Goal: Task Accomplishment & Management: Manage account settings

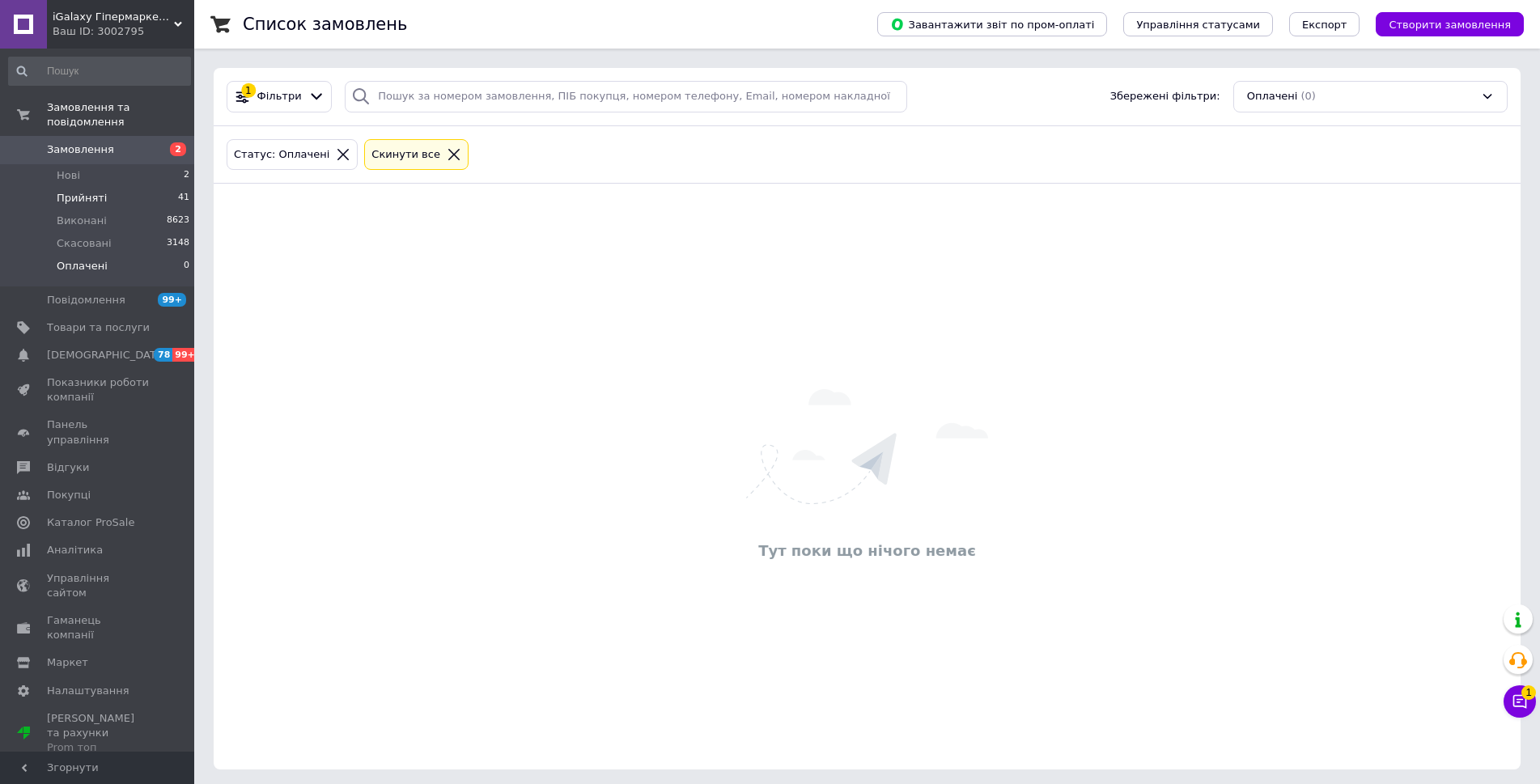
click at [55, 187] on li "Прийняті 41" at bounding box center [99, 198] width 199 height 23
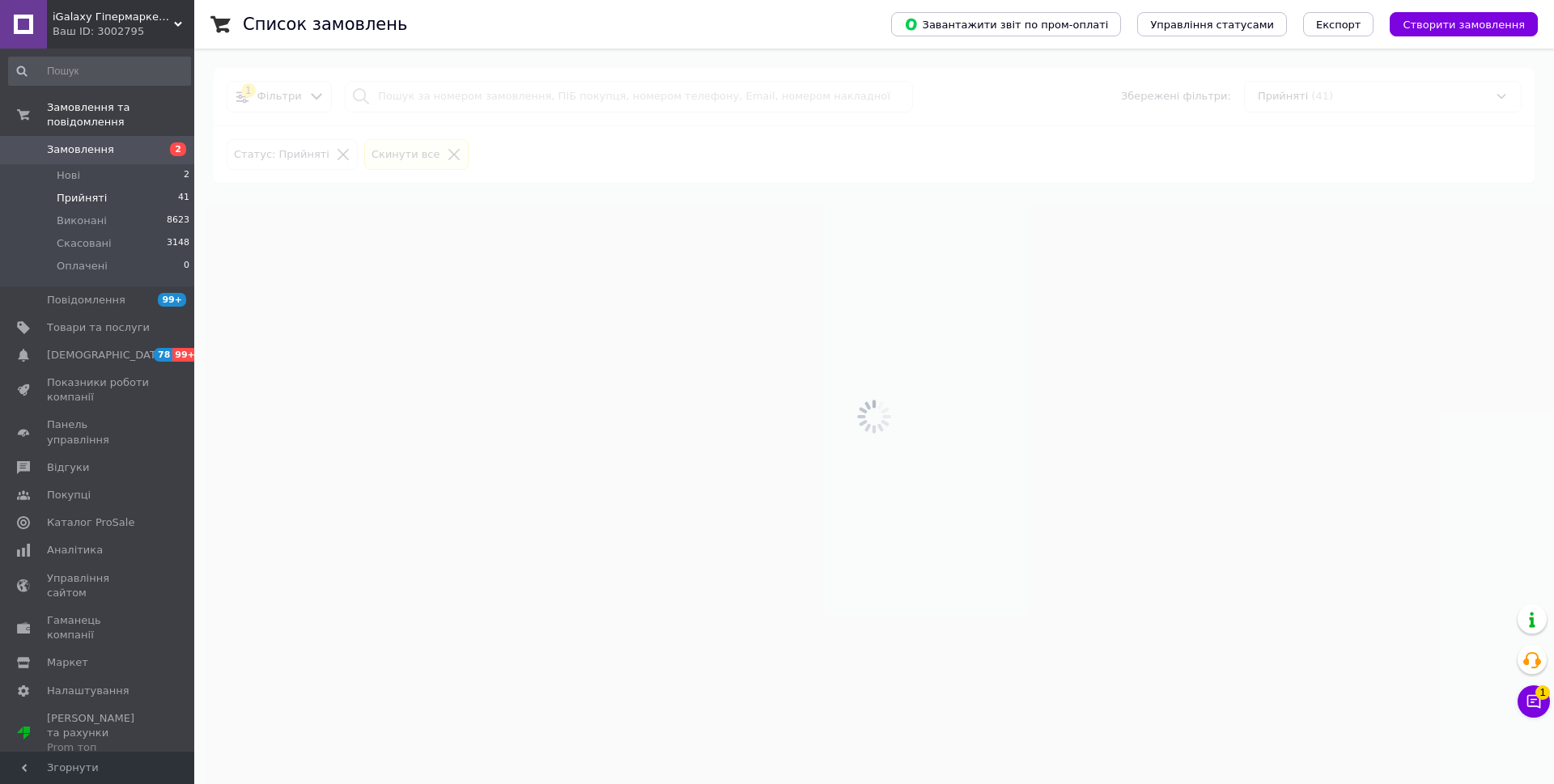
click at [1531, 698] on button "Чат з покупцем 1" at bounding box center [1533, 701] width 33 height 33
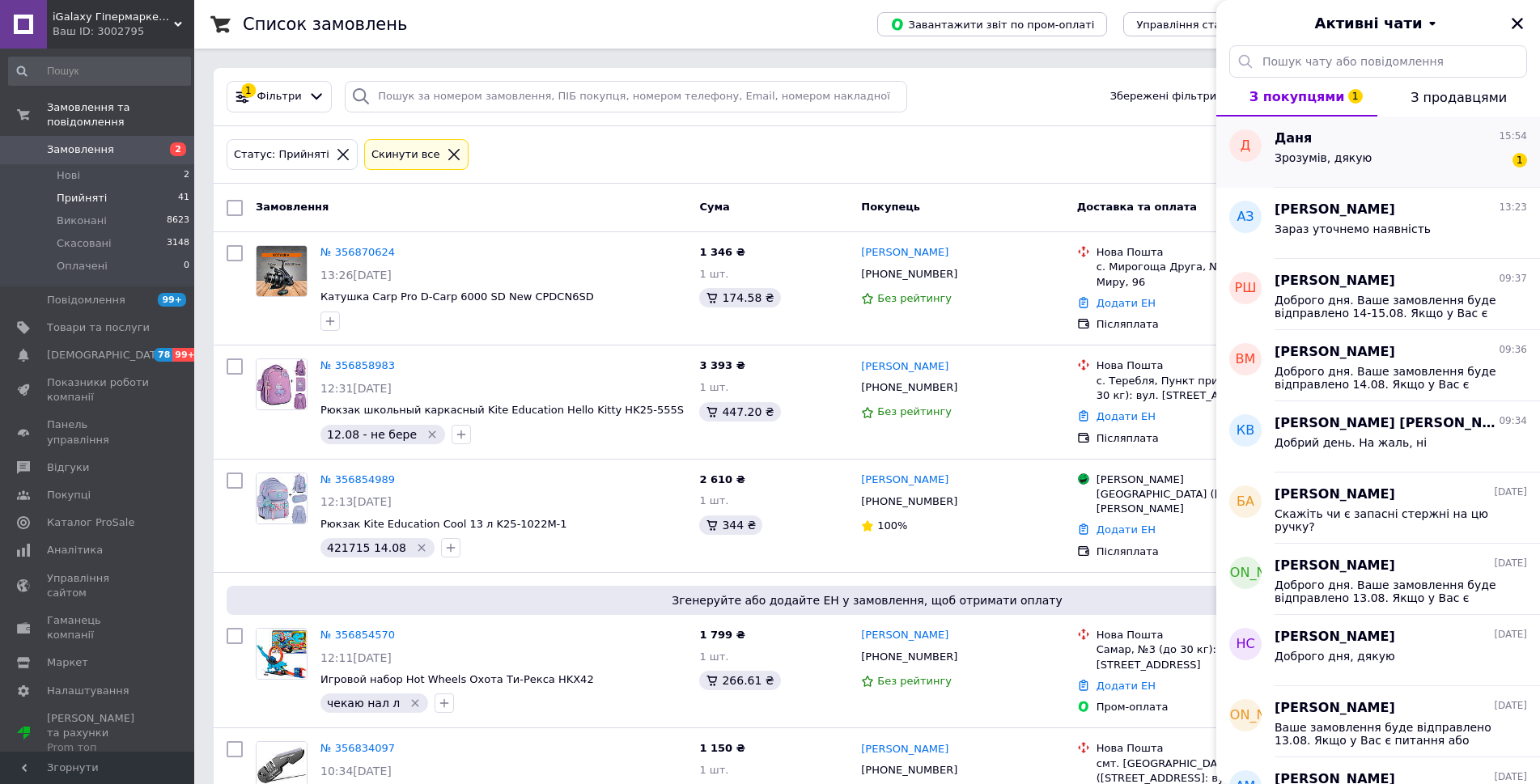
click at [1480, 131] on div "Даня 15:54" at bounding box center [1400, 138] width 252 height 19
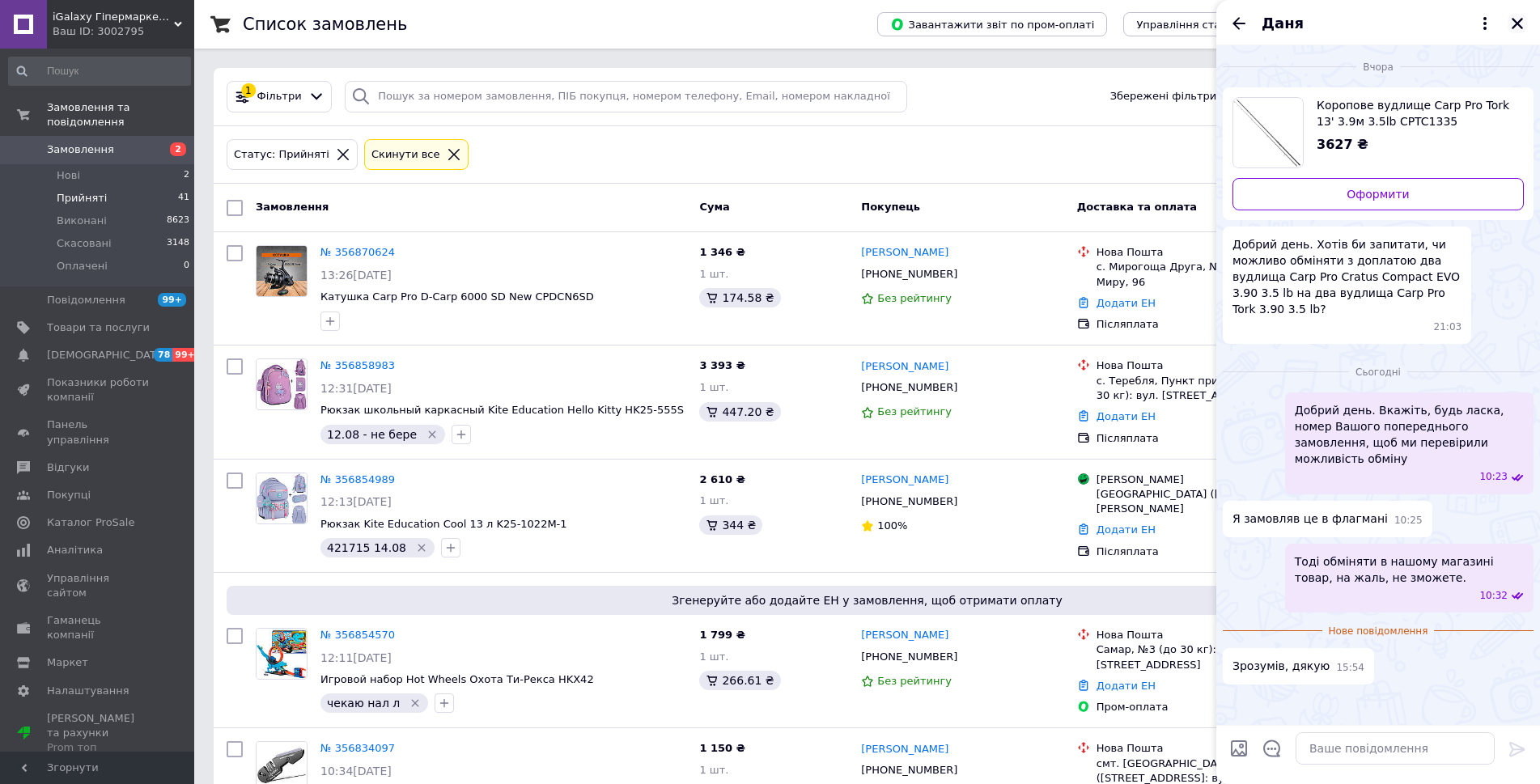
click at [1516, 24] on icon "Закрити" at bounding box center [1516, 23] width 11 height 11
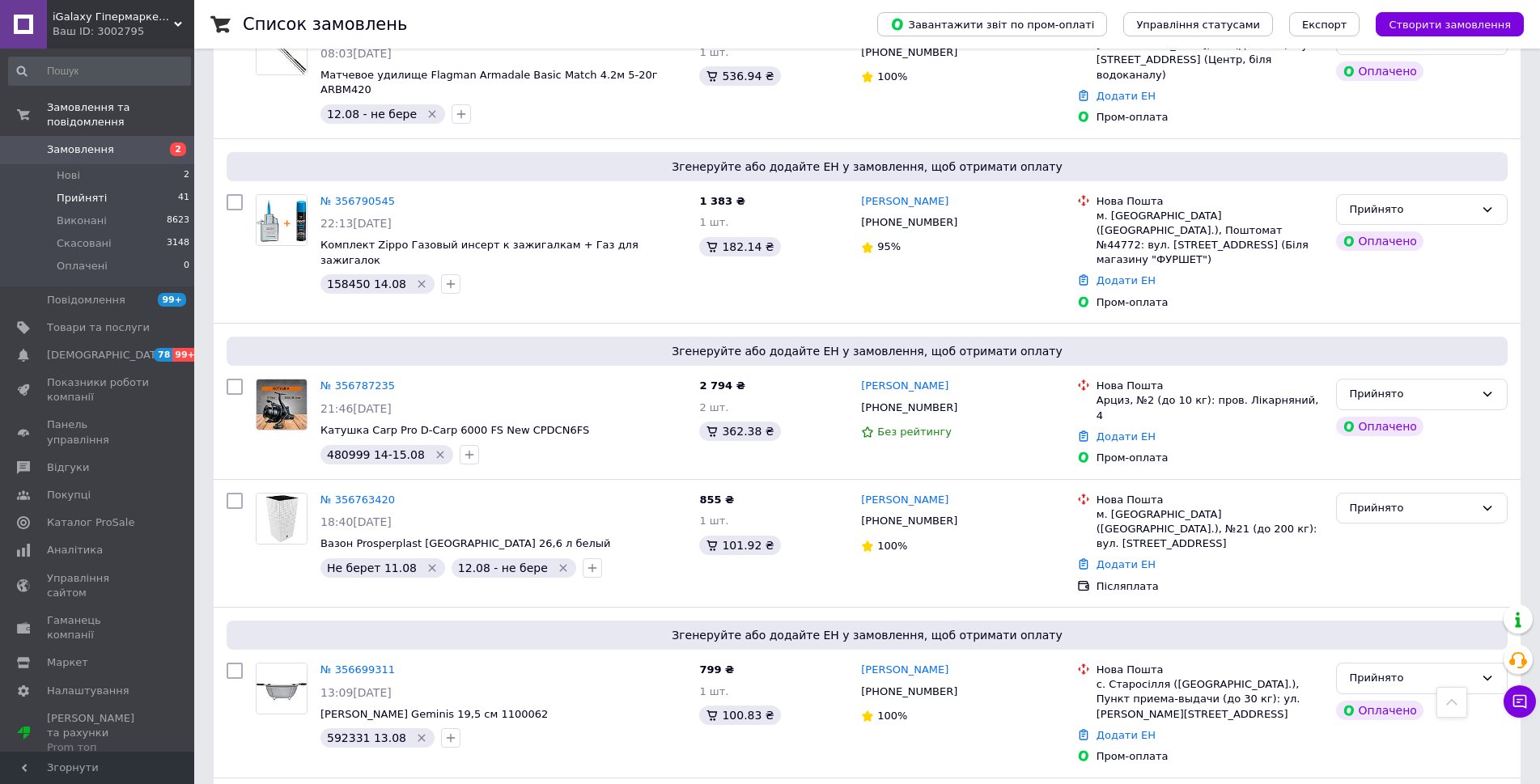
scroll to position [890, 0]
click at [66, 168] on span "Нові" at bounding box center [68, 175] width 24 height 15
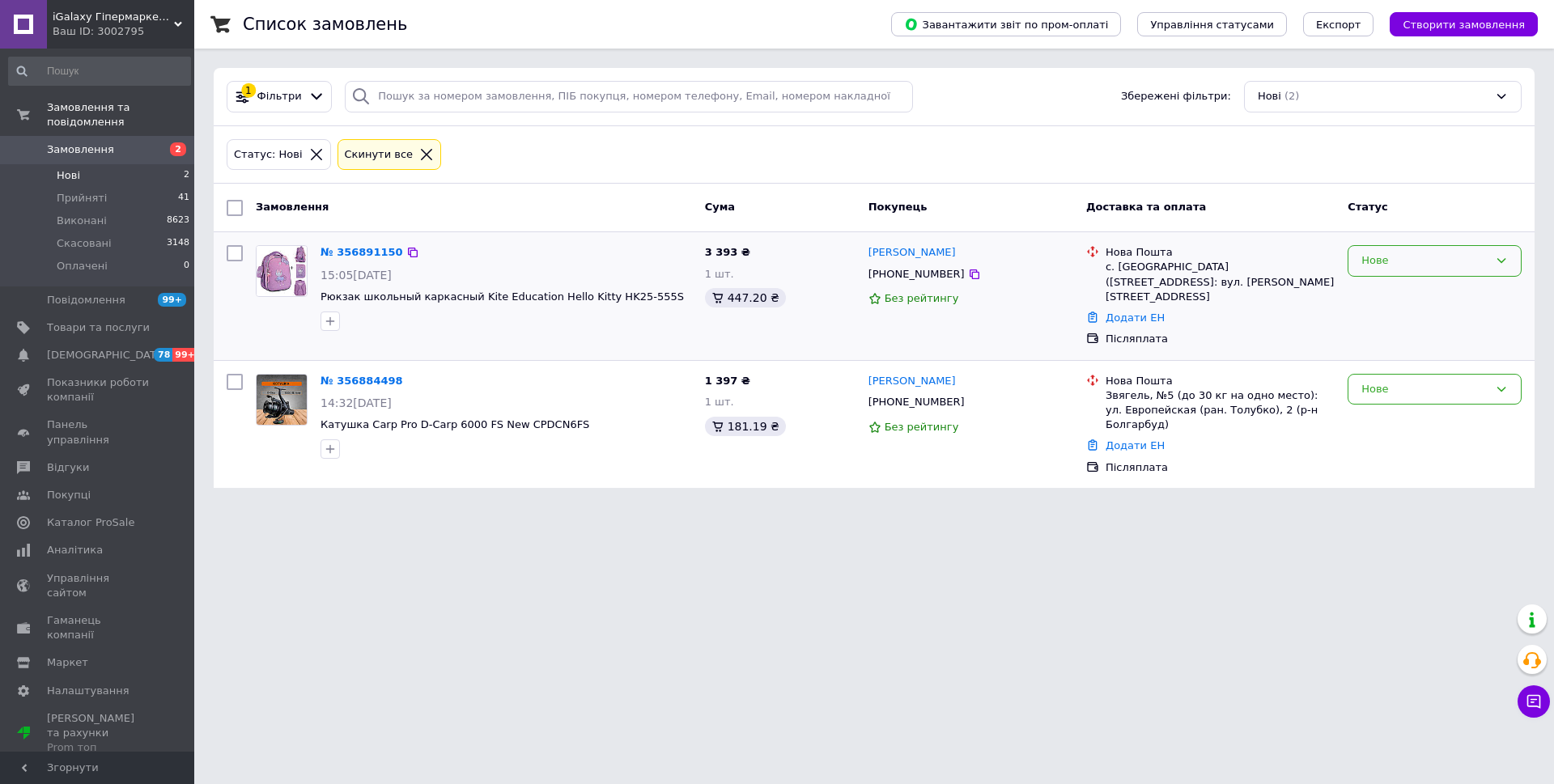
click at [1447, 261] on div "Нове" at bounding box center [1424, 260] width 127 height 17
click at [1427, 289] on li "Прийнято" at bounding box center [1434, 295] width 172 height 30
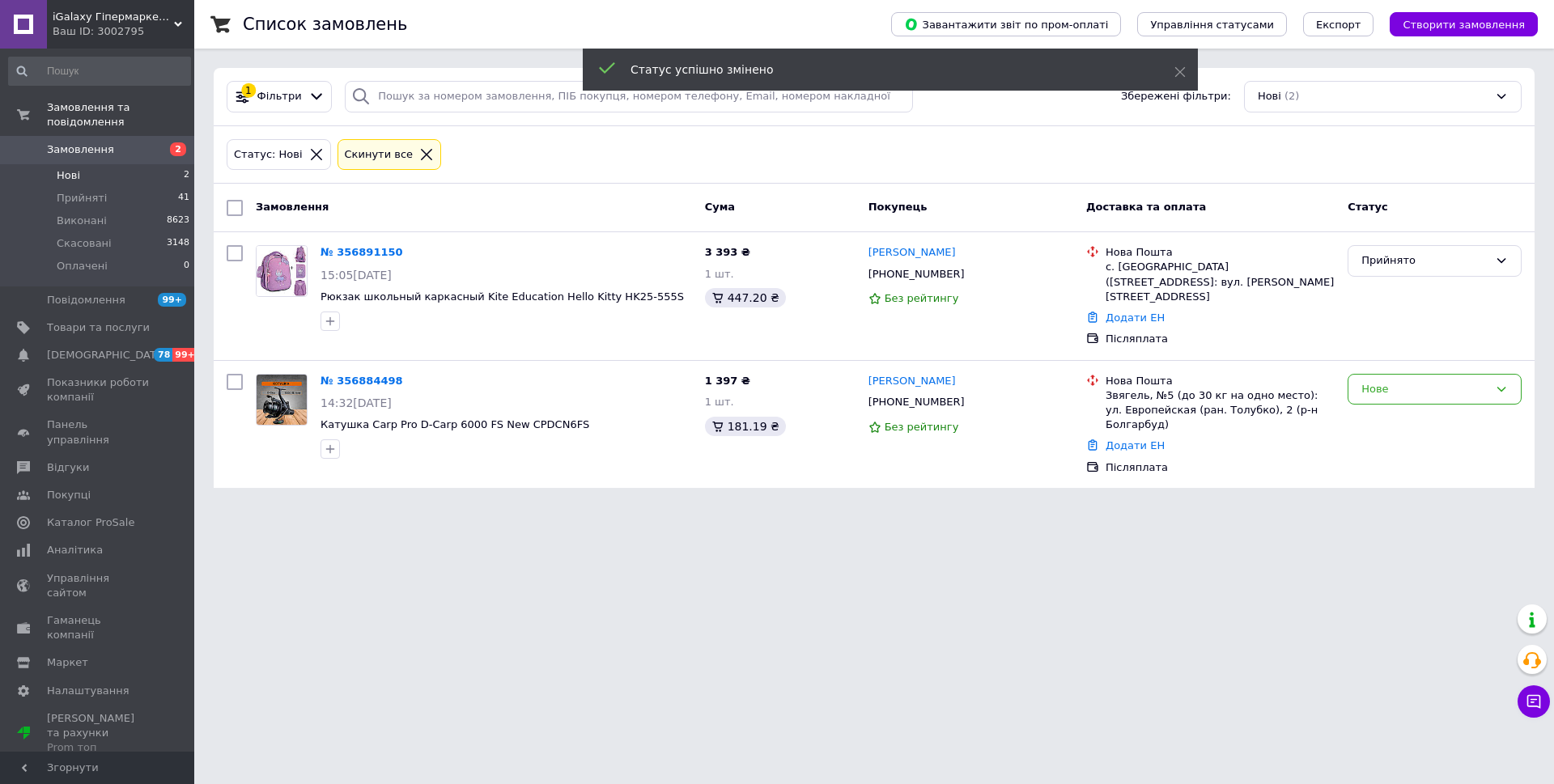
click at [1428, 381] on div "Нове" at bounding box center [1424, 389] width 127 height 17
click at [1412, 412] on li "Прийнято" at bounding box center [1434, 422] width 172 height 30
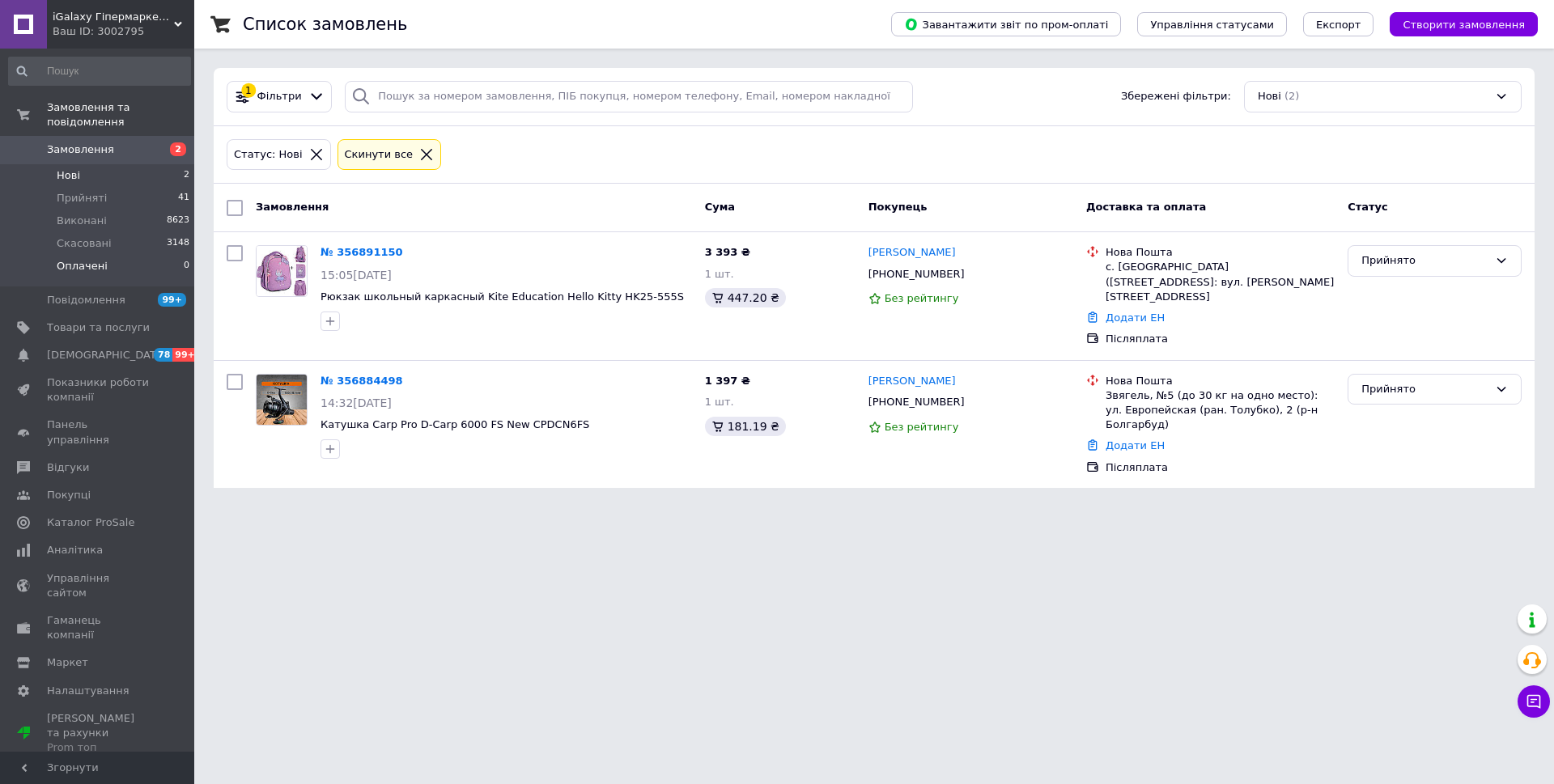
click at [83, 259] on span "Оплачені" at bounding box center [82, 266] width 51 height 15
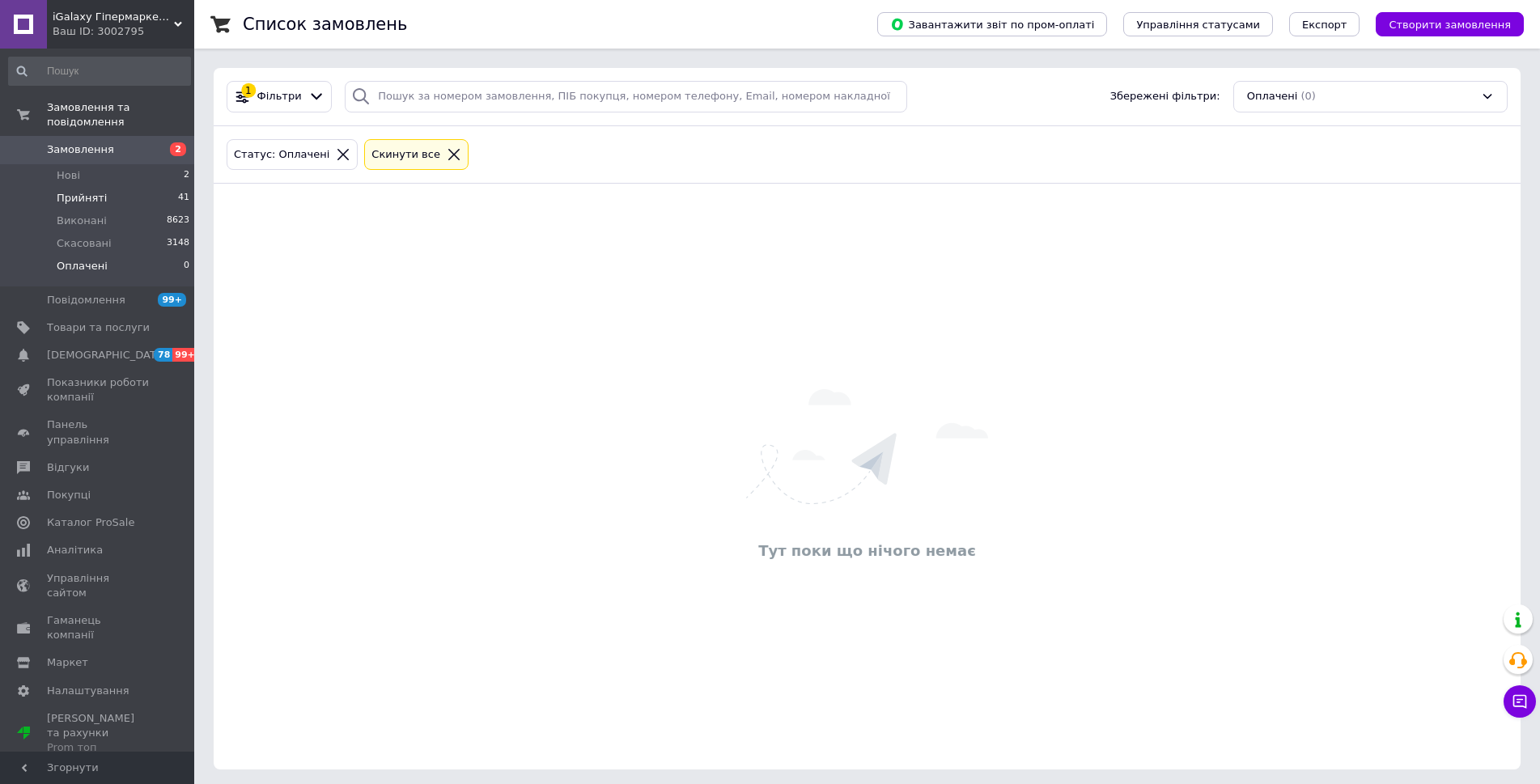
click at [65, 187] on li "Прийняті 41" at bounding box center [99, 198] width 199 height 23
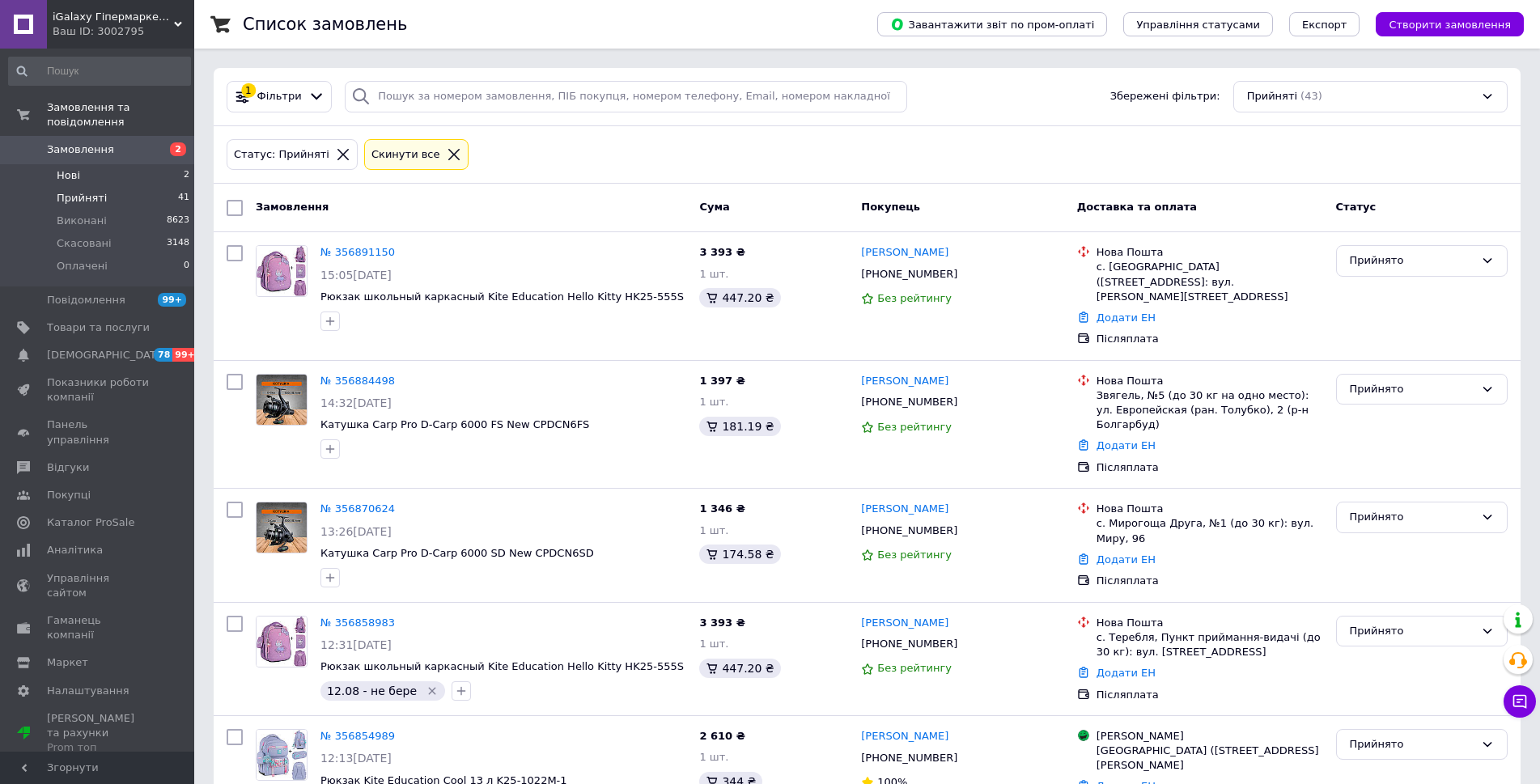
click at [60, 168] on span "Нові" at bounding box center [68, 175] width 24 height 15
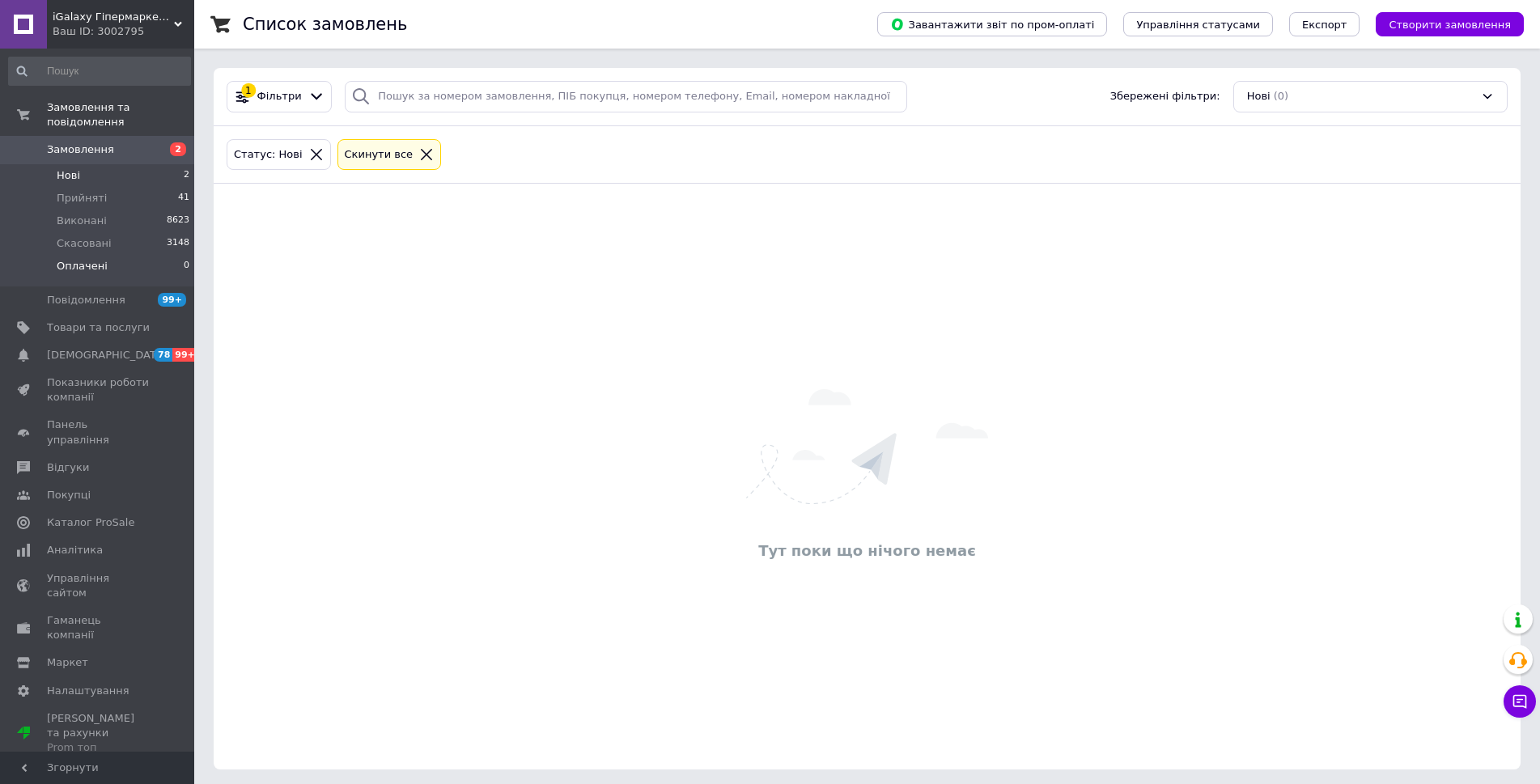
click at [93, 259] on span "Оплачені" at bounding box center [82, 266] width 51 height 15
click at [94, 191] on span "Прийняті" at bounding box center [81, 198] width 50 height 15
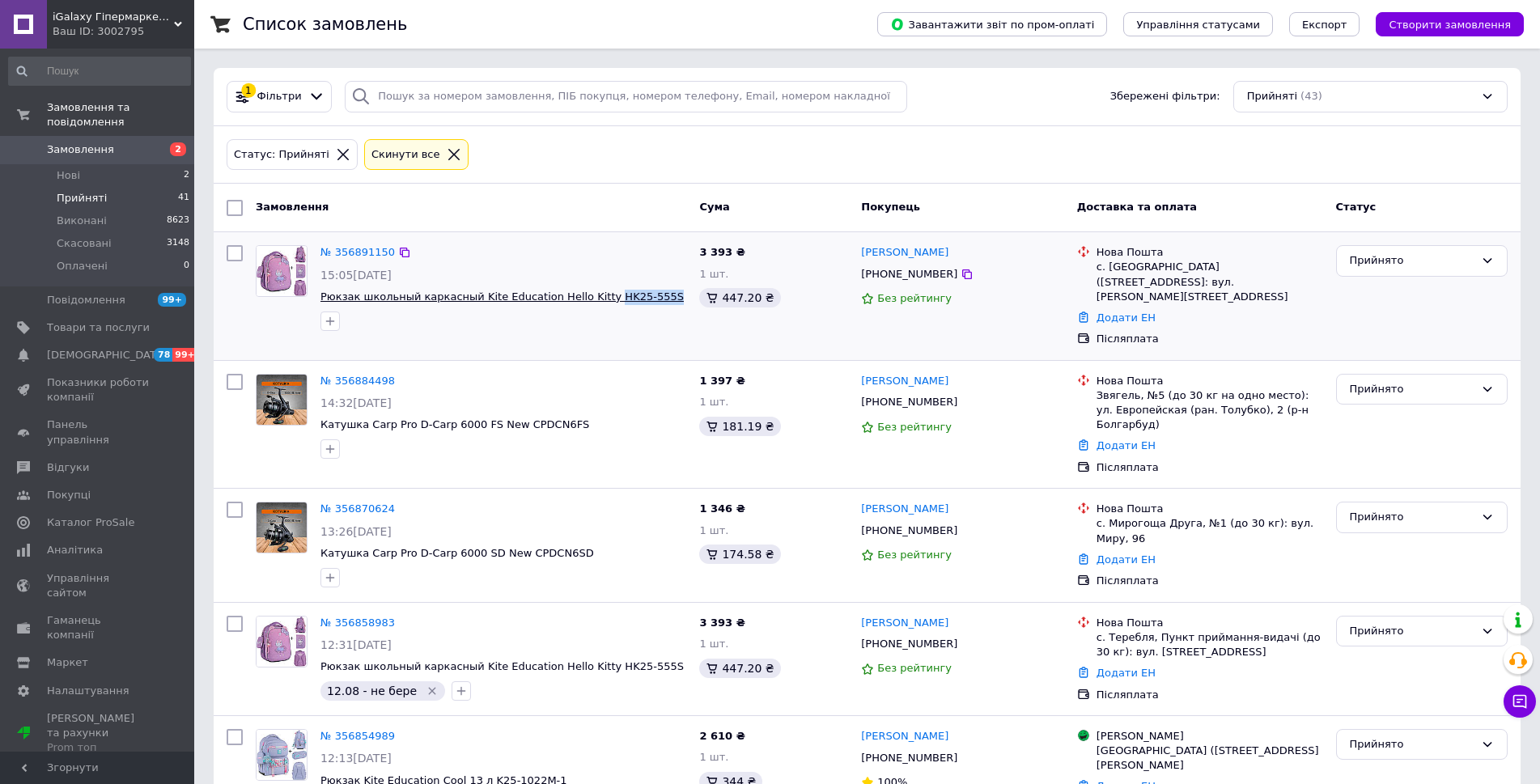
drag, startPoint x: 641, startPoint y: 293, endPoint x: 607, endPoint y: 292, distance: 34.0
click at [585, 296] on span "Рюкзак школьный каркасный Kite Education Hello Kitty HK25-555S" at bounding box center [503, 298] width 366 height 16
copy span "HK25-555S"
click at [960, 278] on icon at bounding box center [966, 274] width 13 height 13
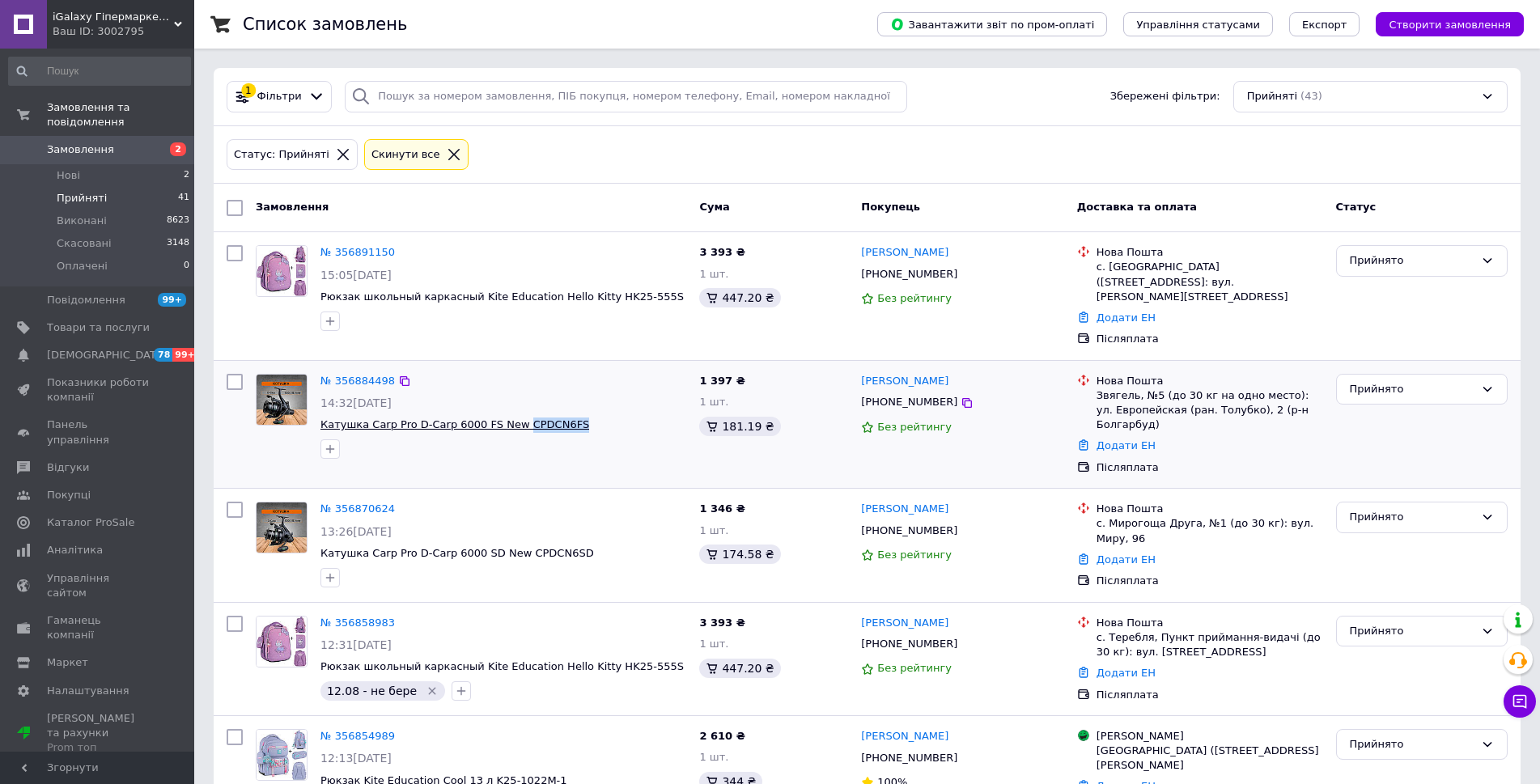
drag, startPoint x: 562, startPoint y: 409, endPoint x: 514, endPoint y: 404, distance: 48.3
click at [505, 417] on span "Катушка Carp Pro D-Carp 6000 FS New CPDCN6FS" at bounding box center [503, 425] width 366 height 16
copy span "CPDCN6FS"
drag, startPoint x: 861, startPoint y: 242, endPoint x: 938, endPoint y: 275, distance: 83.8
click at [938, 275] on div "[PERSON_NAME] [PHONE_NUMBER] Без рейтингу" at bounding box center [962, 296] width 216 height 115
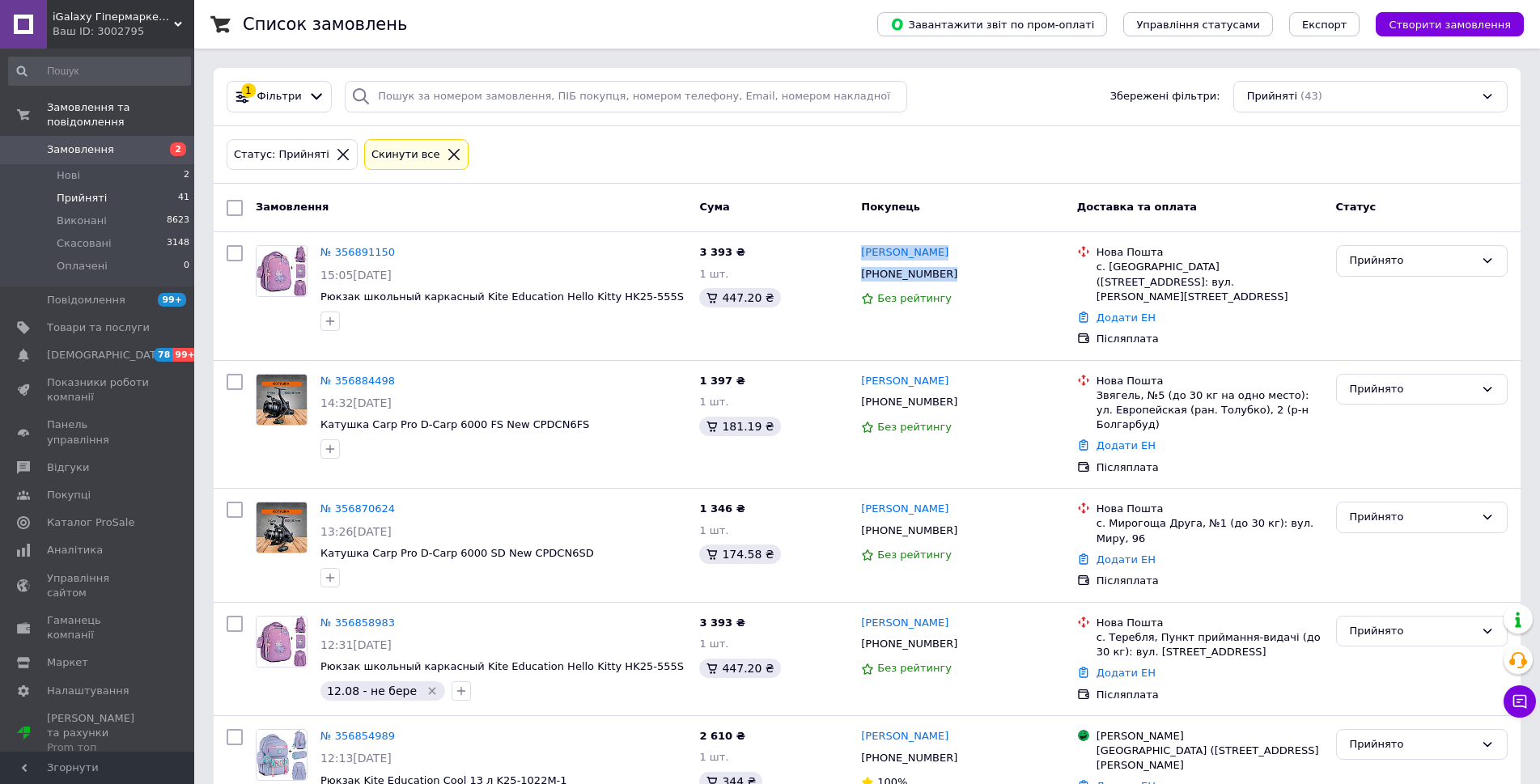
copy div "[PERSON_NAME] [PHONE_NUMBER]"
click at [336, 318] on button "button" at bounding box center [330, 321] width 20 height 20
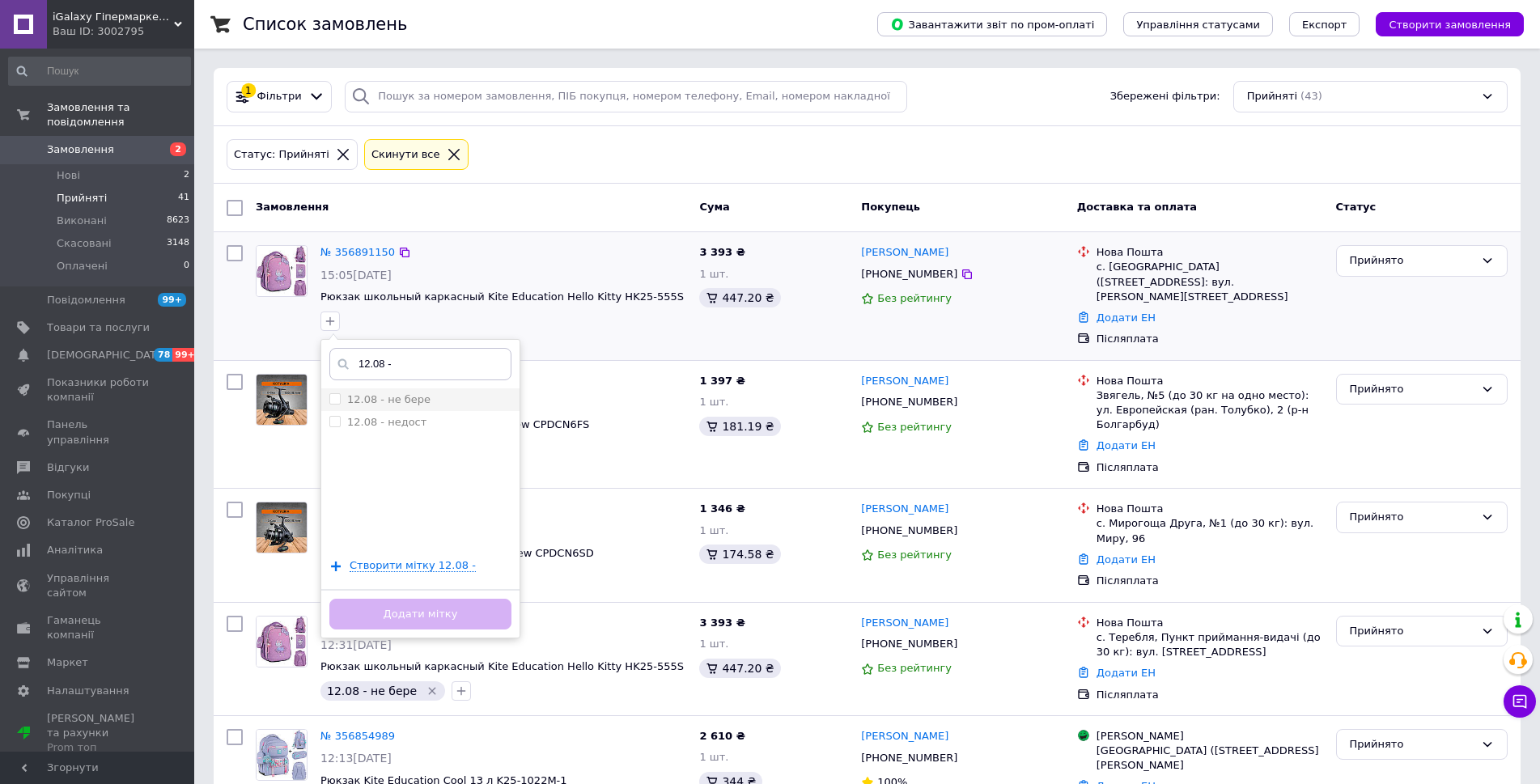
type input "12.08 -"
click at [335, 396] on input "12.08 - не бере" at bounding box center [334, 398] width 11 height 11
checkbox input "true"
drag, startPoint x: 423, startPoint y: 610, endPoint x: 955, endPoint y: 393, distance: 574.6
click at [423, 609] on button "Додати мітку" at bounding box center [420, 614] width 182 height 32
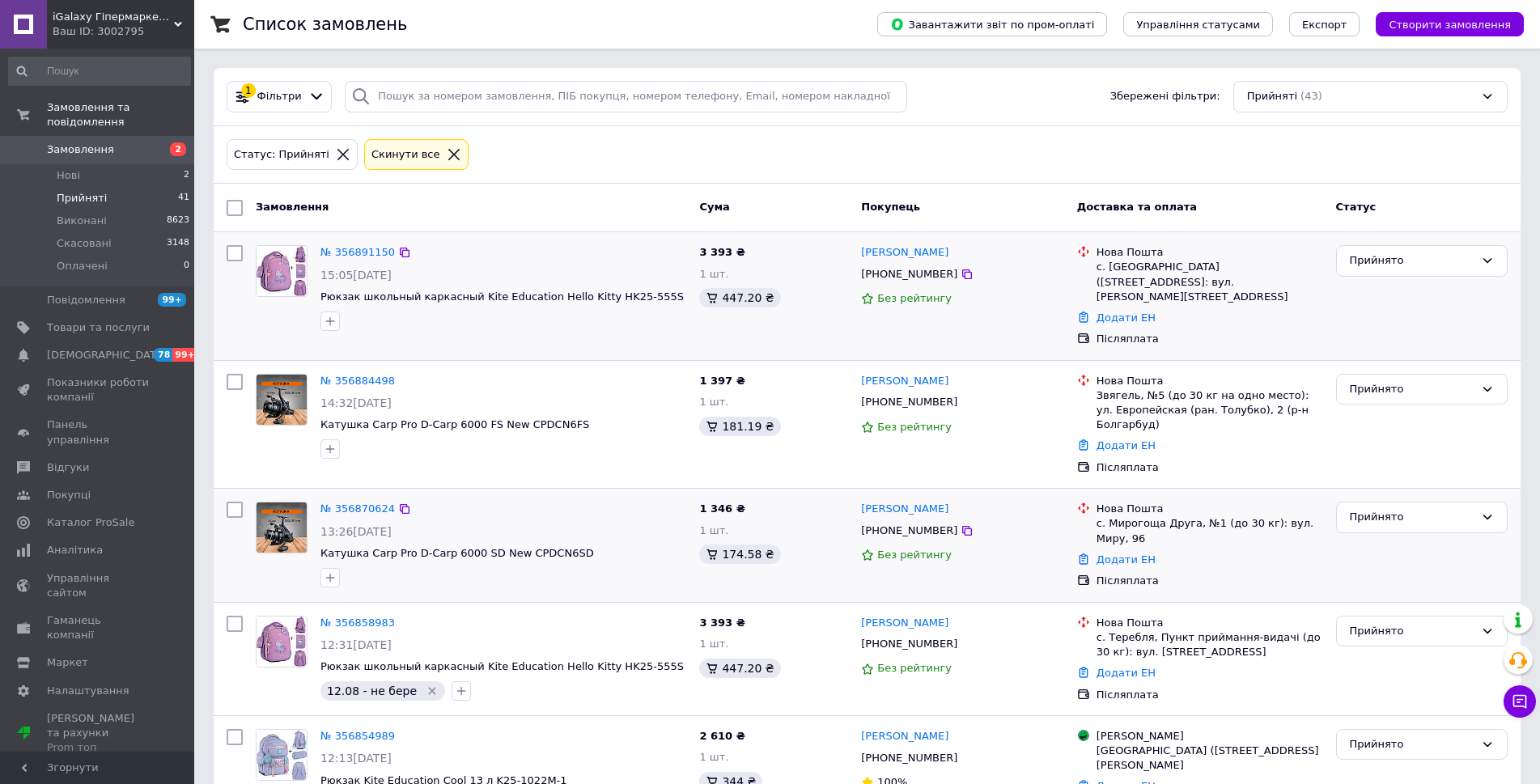
click at [960, 396] on icon at bounding box center [966, 402] width 13 height 13
click at [960, 524] on icon at bounding box center [966, 530] width 13 height 13
click at [1469, 381] on div "Прийнято" at bounding box center [1411, 389] width 125 height 17
click at [1391, 438] on li "Скасовано" at bounding box center [1421, 453] width 170 height 30
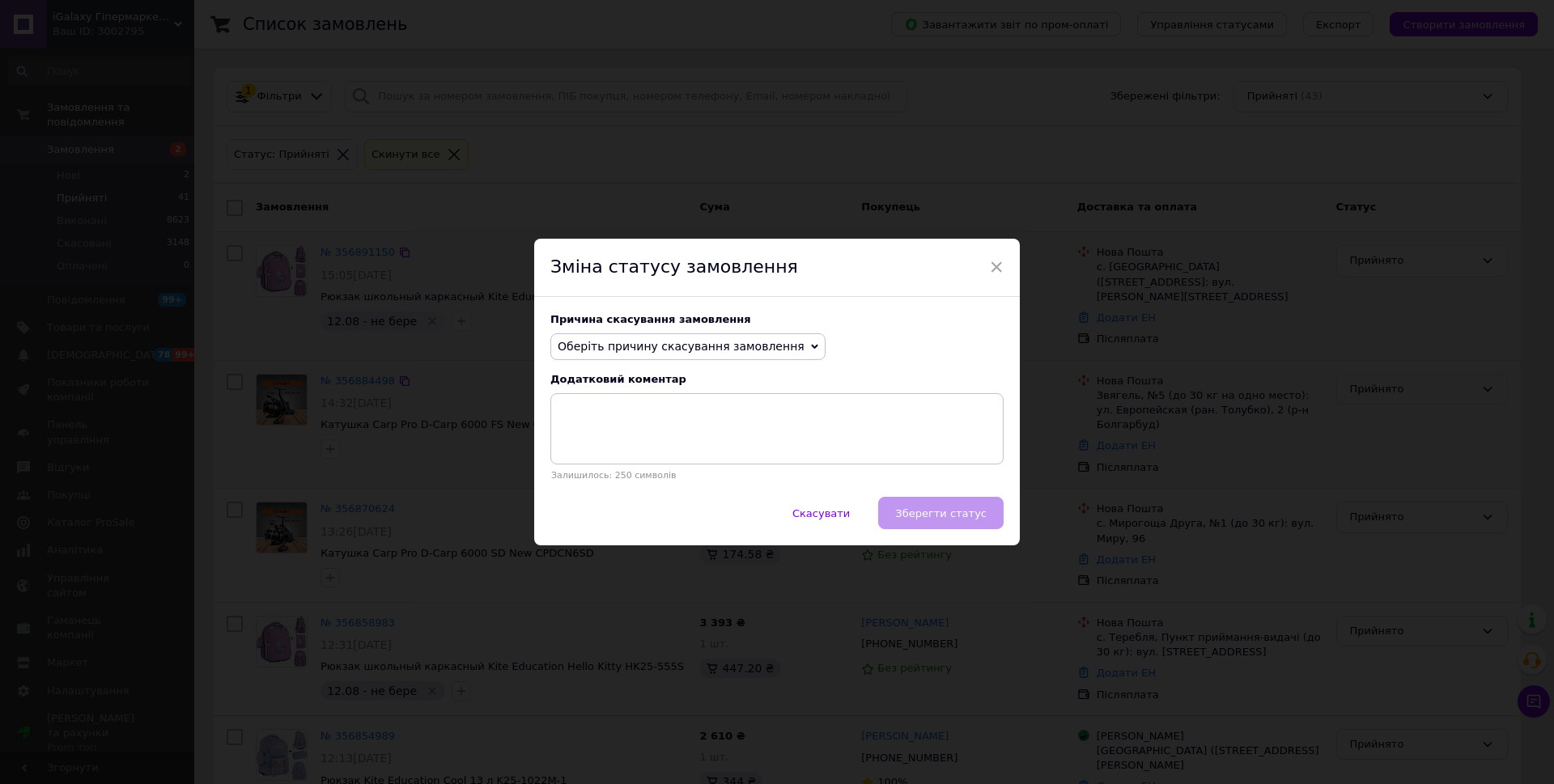
click at [715, 340] on span "Оберіть причину скасування замовлення" at bounding box center [681, 346] width 246 height 13
click at [666, 385] on li "Немає в наявності" at bounding box center [687, 378] width 273 height 23
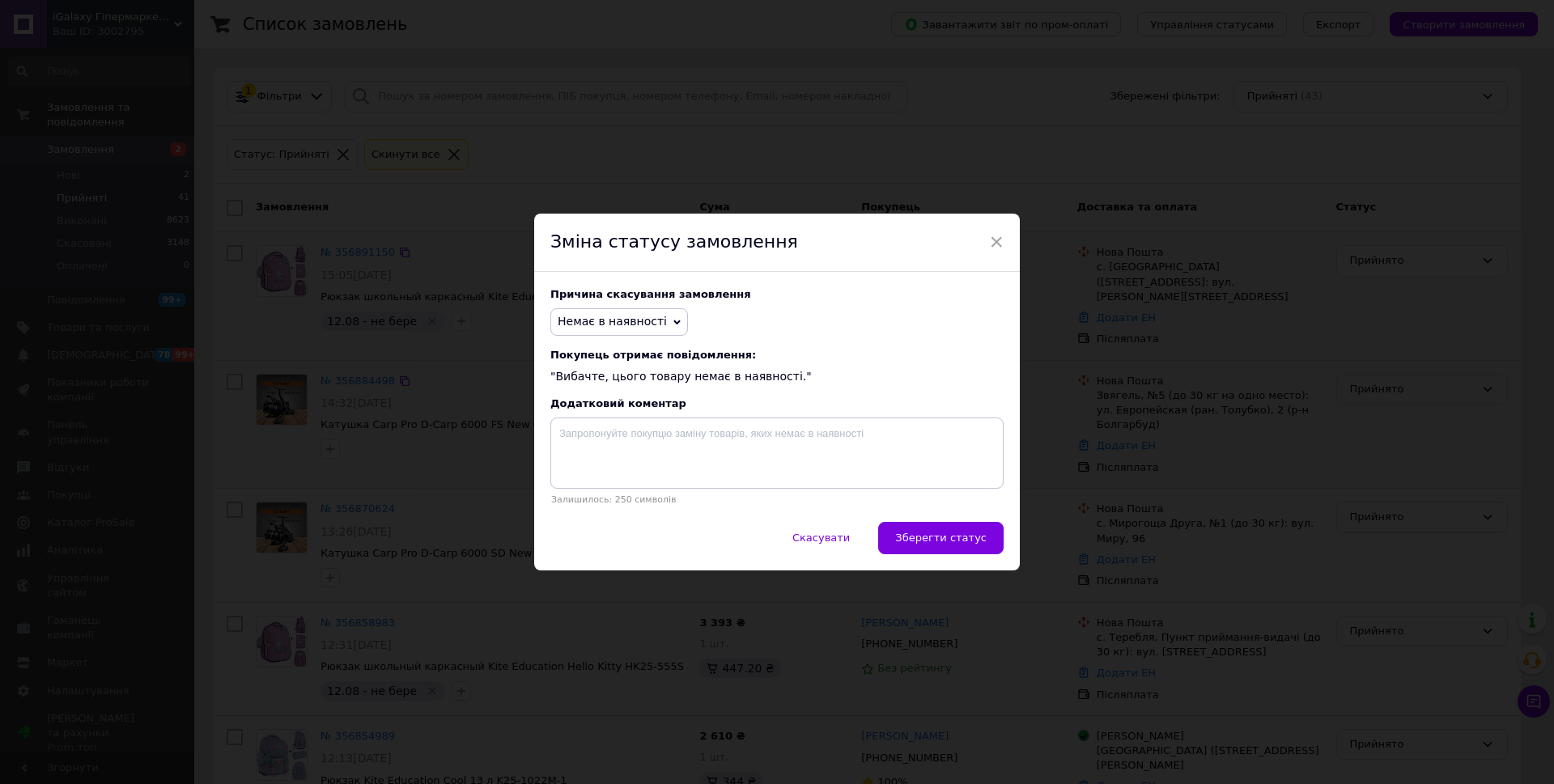
drag, startPoint x: 948, startPoint y: 526, endPoint x: 221, endPoint y: 656, distance: 738.5
click at [949, 527] on button "Зберегти статус" at bounding box center [941, 538] width 126 height 33
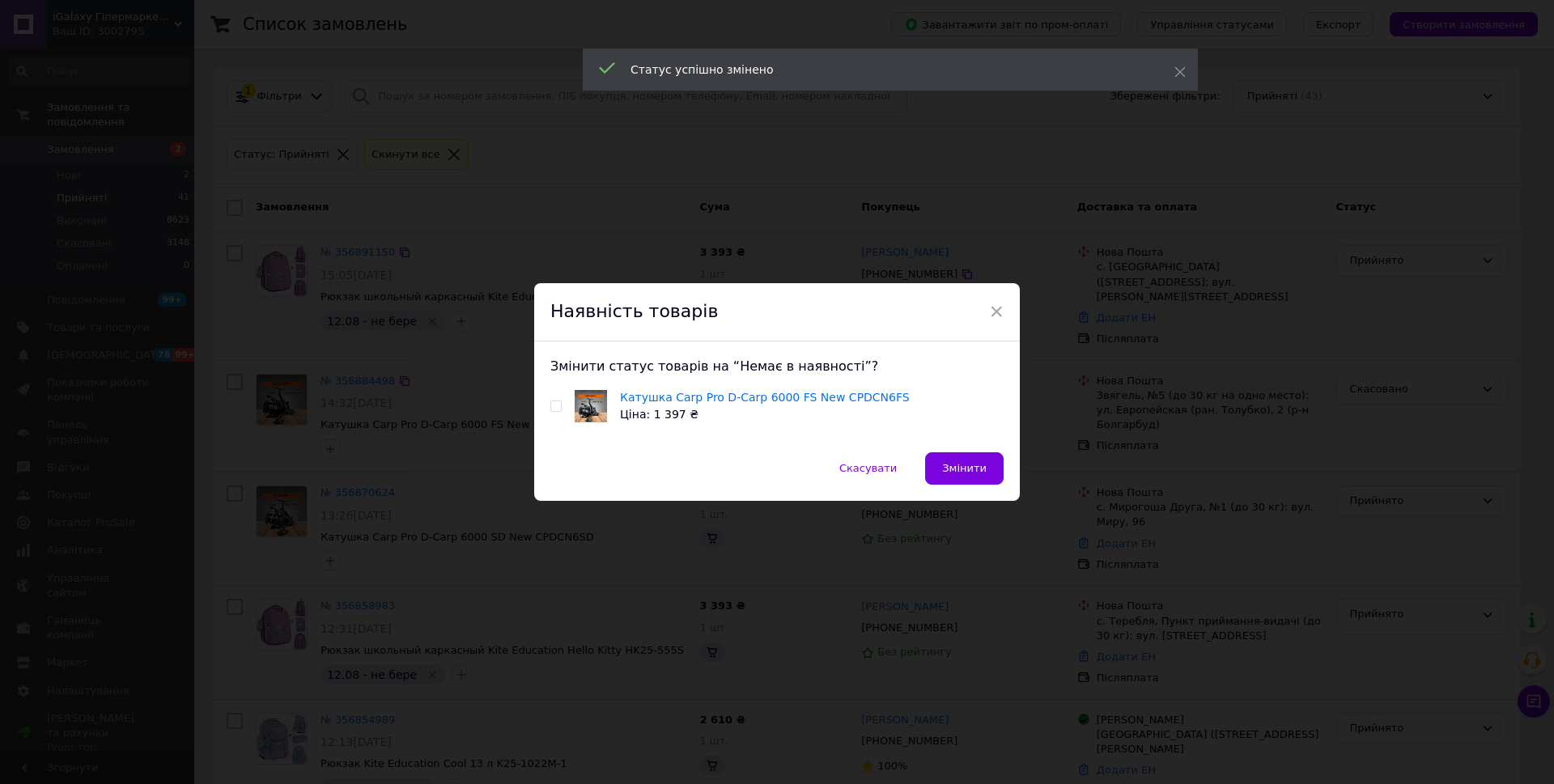
click at [551, 402] on input "checkbox" at bounding box center [555, 406] width 11 height 11
checkbox input "true"
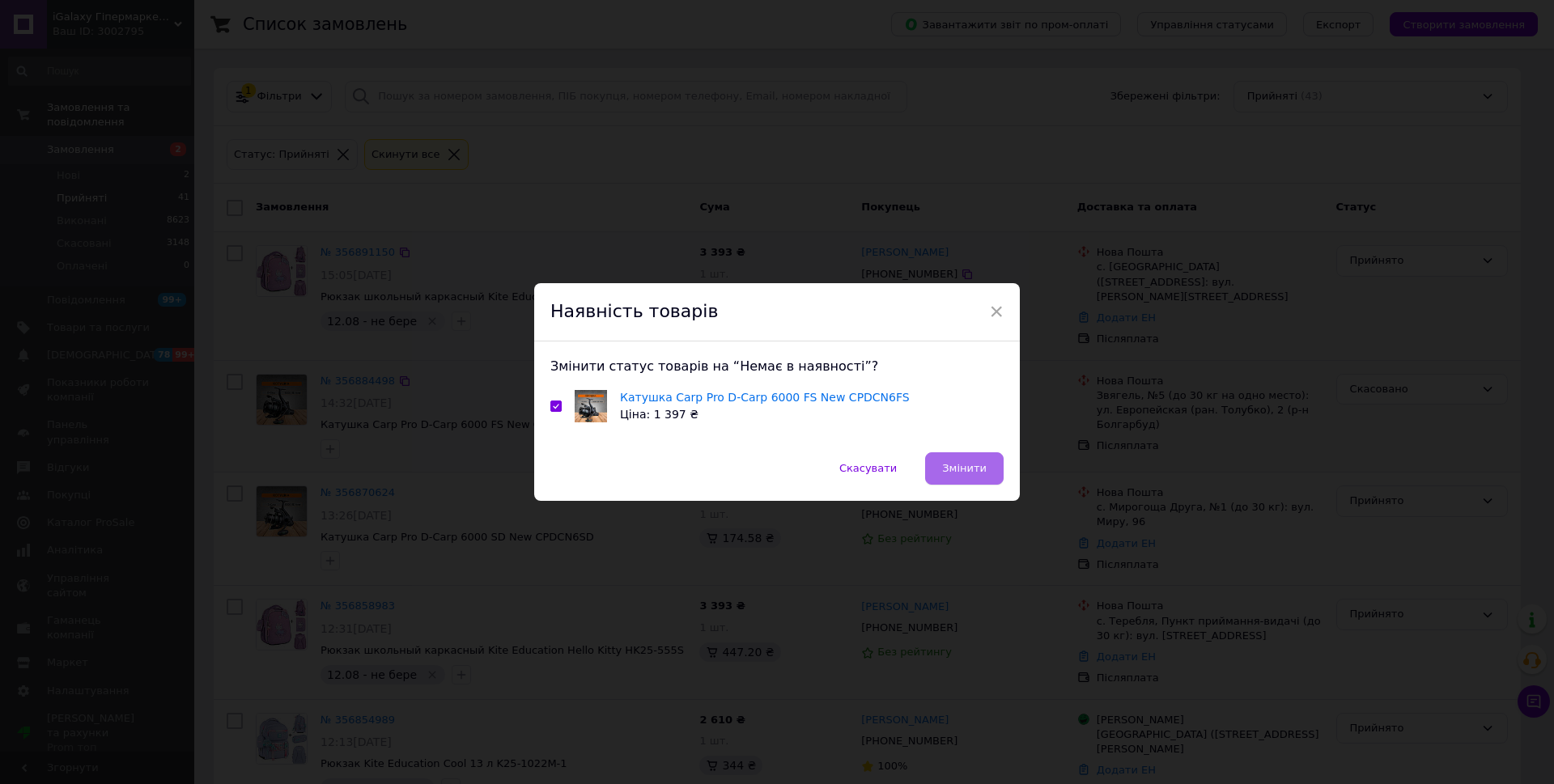
click at [963, 470] on span "Змінити" at bounding box center [963, 468] width 45 height 12
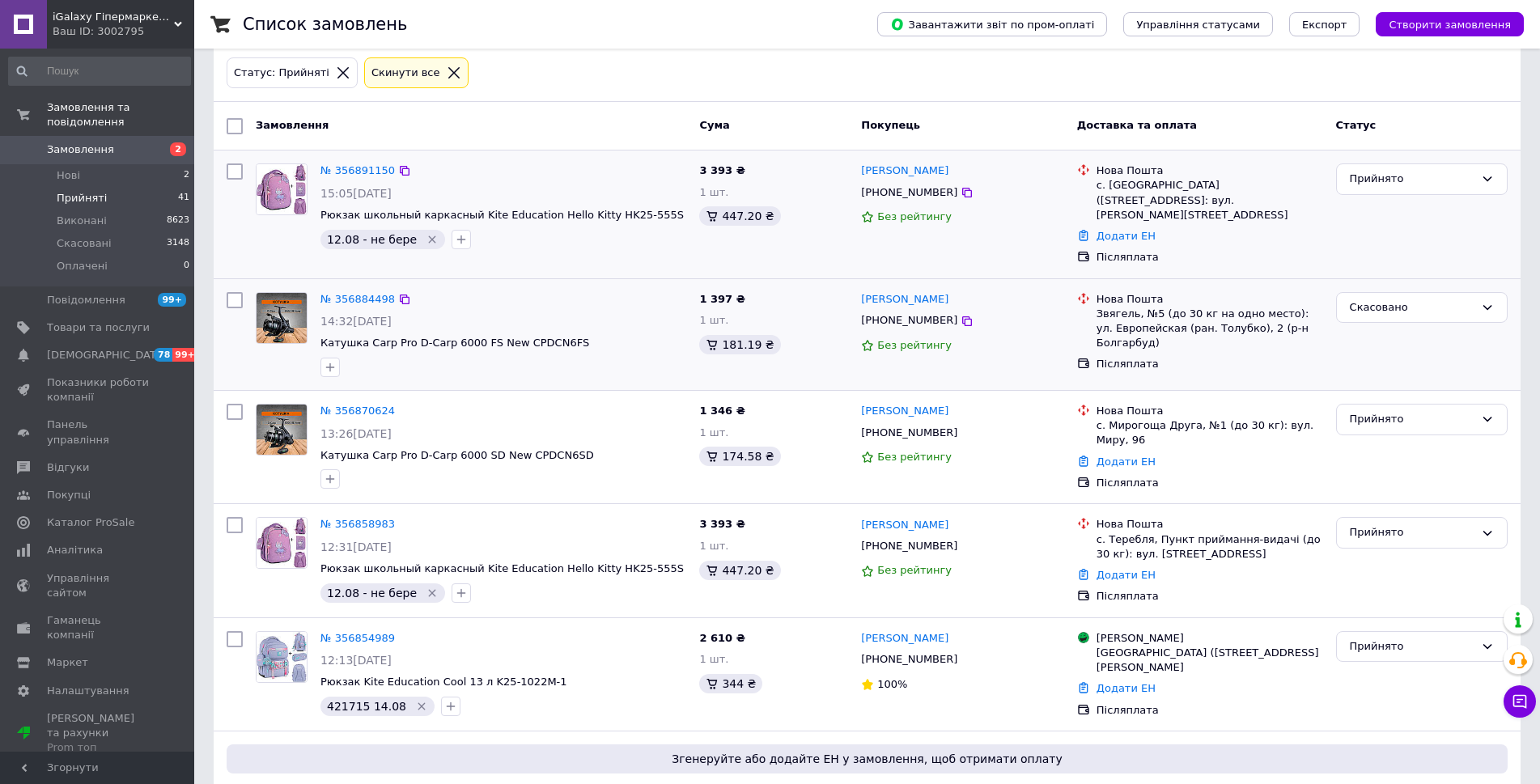
scroll to position [81, 0]
click at [1400, 411] on div "Прийнято" at bounding box center [1411, 419] width 125 height 17
click at [1388, 476] on li "Скасовано" at bounding box center [1421, 483] width 170 height 30
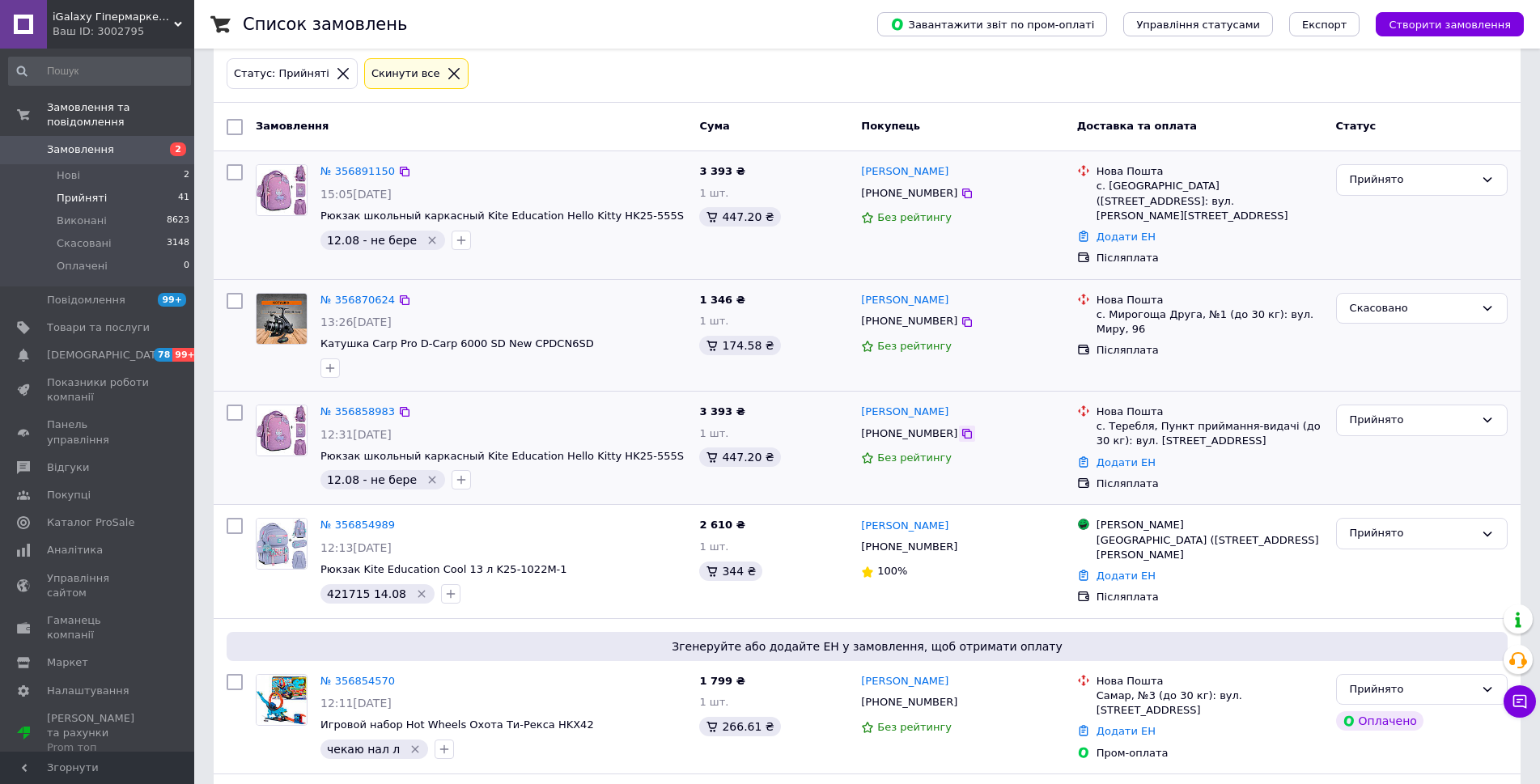
click at [960, 427] on icon at bounding box center [966, 433] width 13 height 13
drag, startPoint x: 856, startPoint y: 382, endPoint x: 942, endPoint y: 412, distance: 91.1
click at [942, 412] on div "№ 356858983 12:31[DATE] Рюкзак школьный каркасный Kite Education Hello Kitty HK…" at bounding box center [866, 448] width 1307 height 113
copy div "[PERSON_NAME] [PHONE_NUMBER]"
click at [455, 474] on icon "button" at bounding box center [461, 479] width 13 height 13
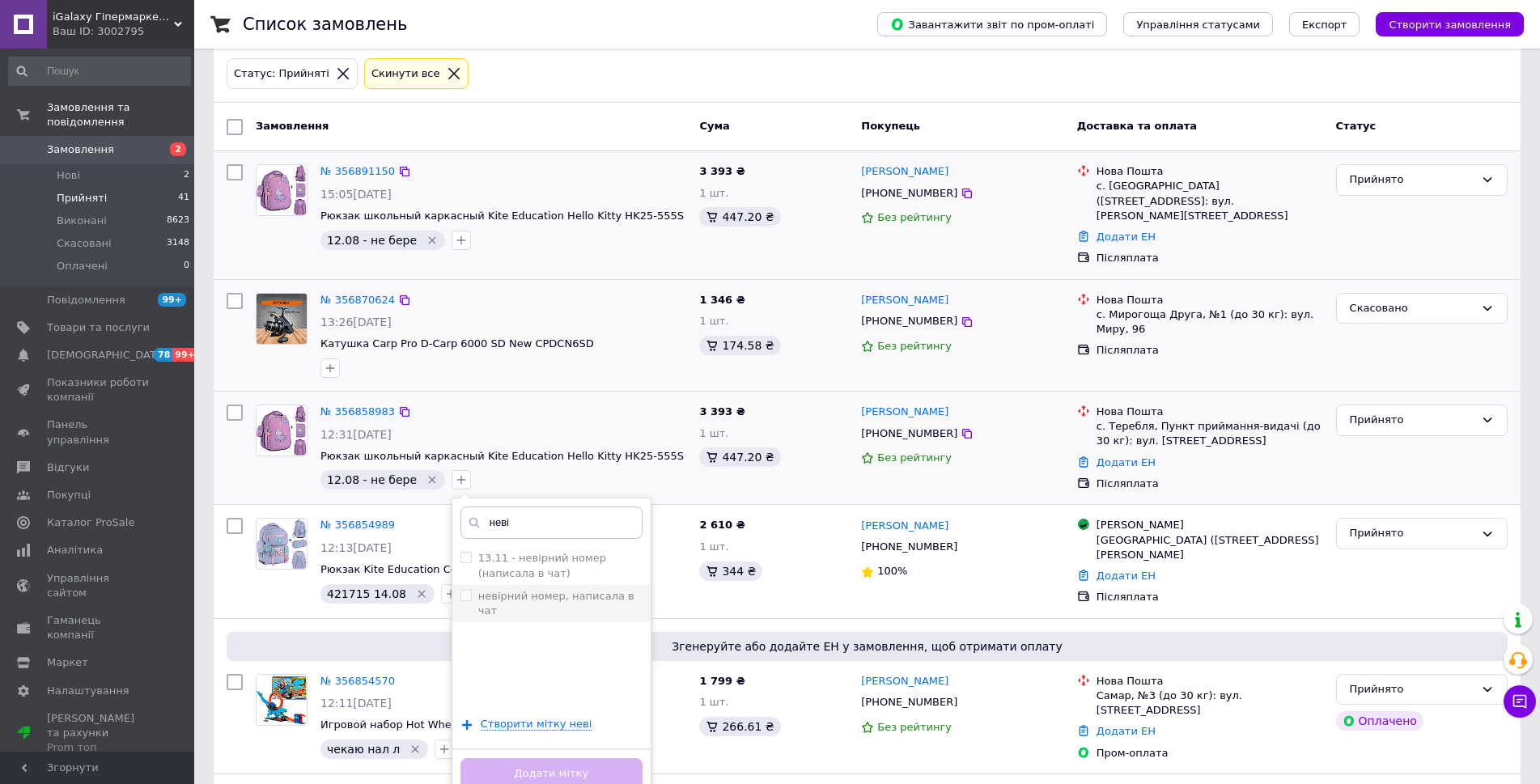
type input "неві"
click at [460, 589] on input "невірний номер, написала в чат" at bounding box center [465, 594] width 11 height 11
checkbox input "true"
click at [519, 757] on button "Додати мітку" at bounding box center [551, 773] width 182 height 32
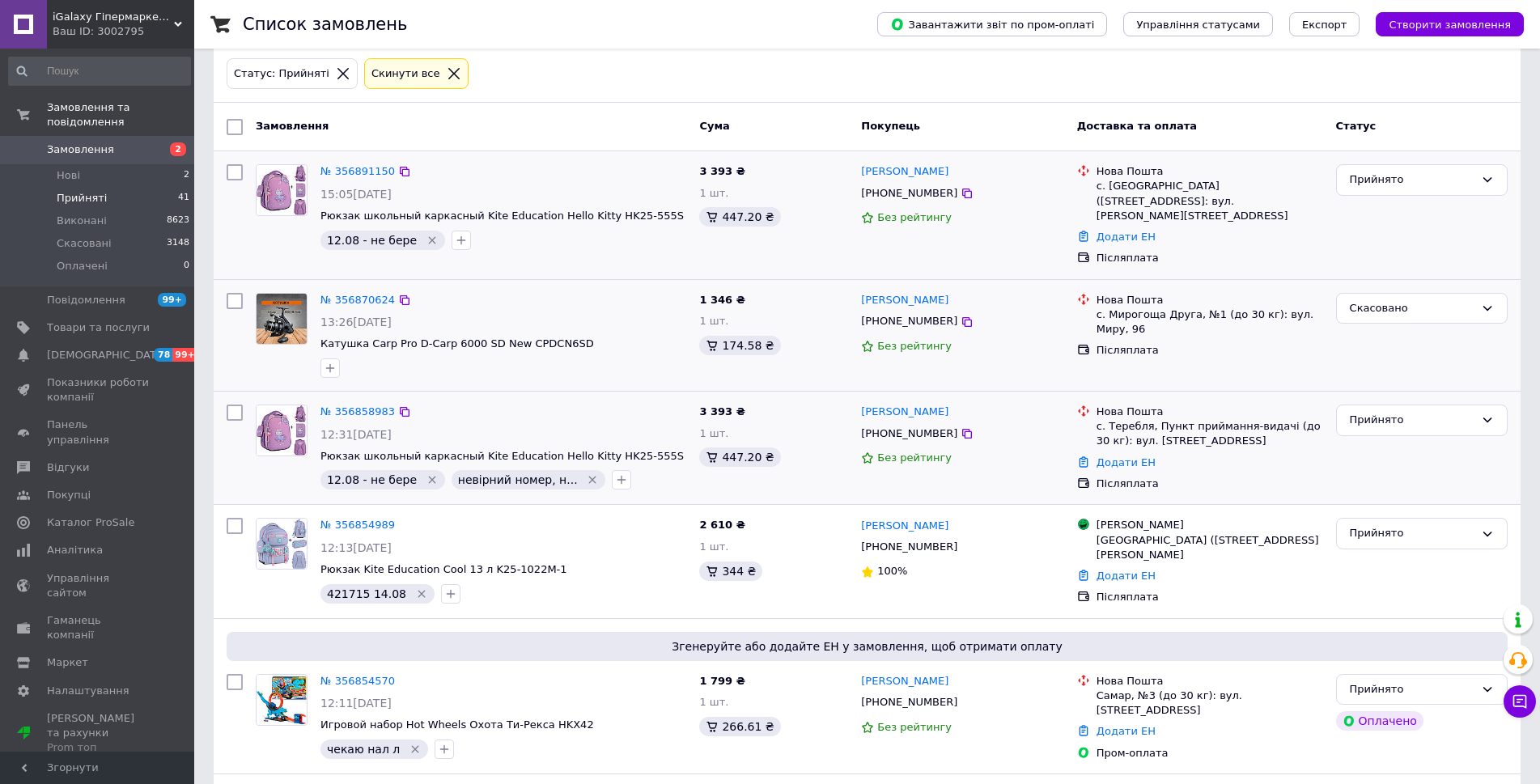
click at [425, 474] on icon "Видалити мітку" at bounding box center [431, 479] width 13 height 13
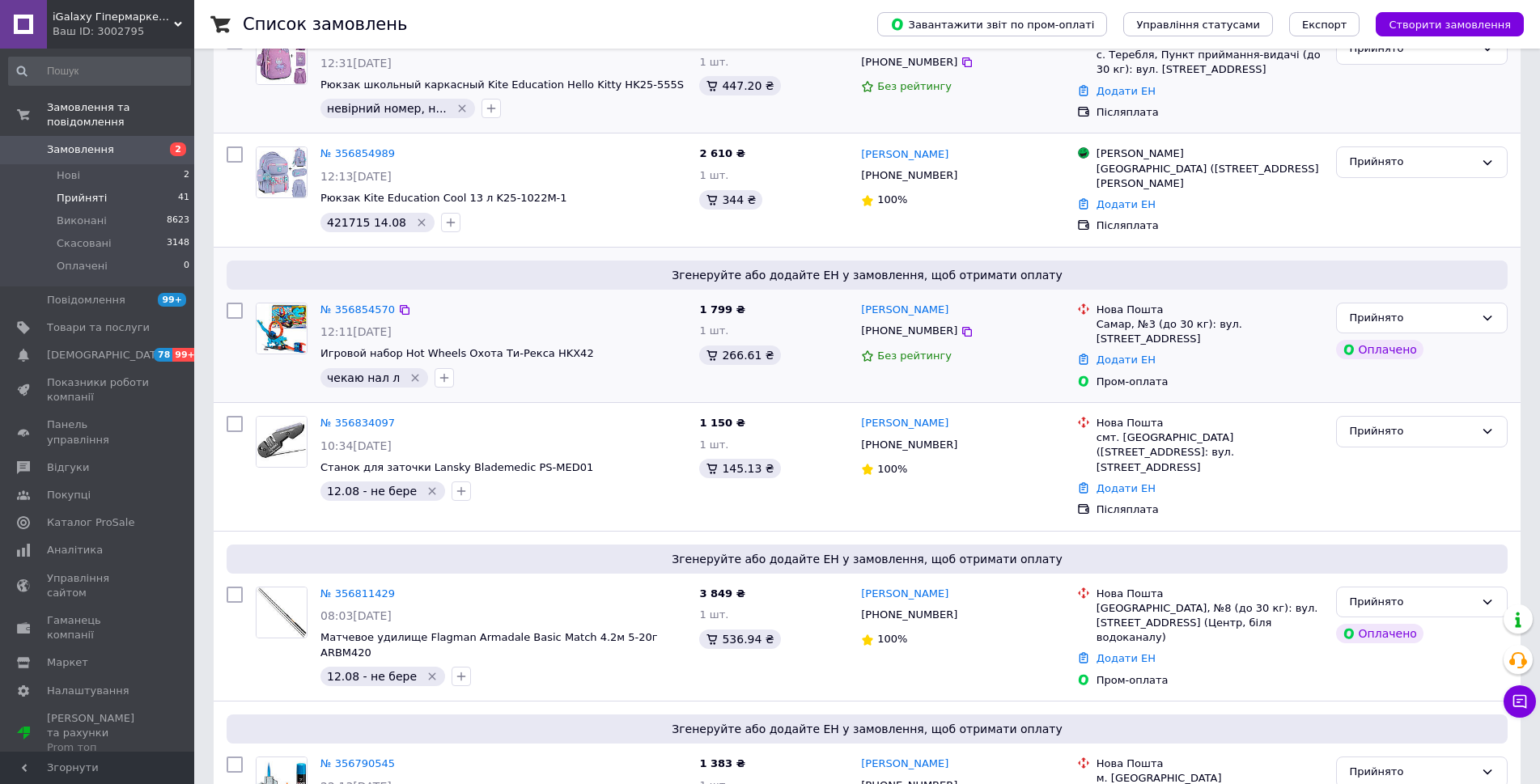
scroll to position [485, 0]
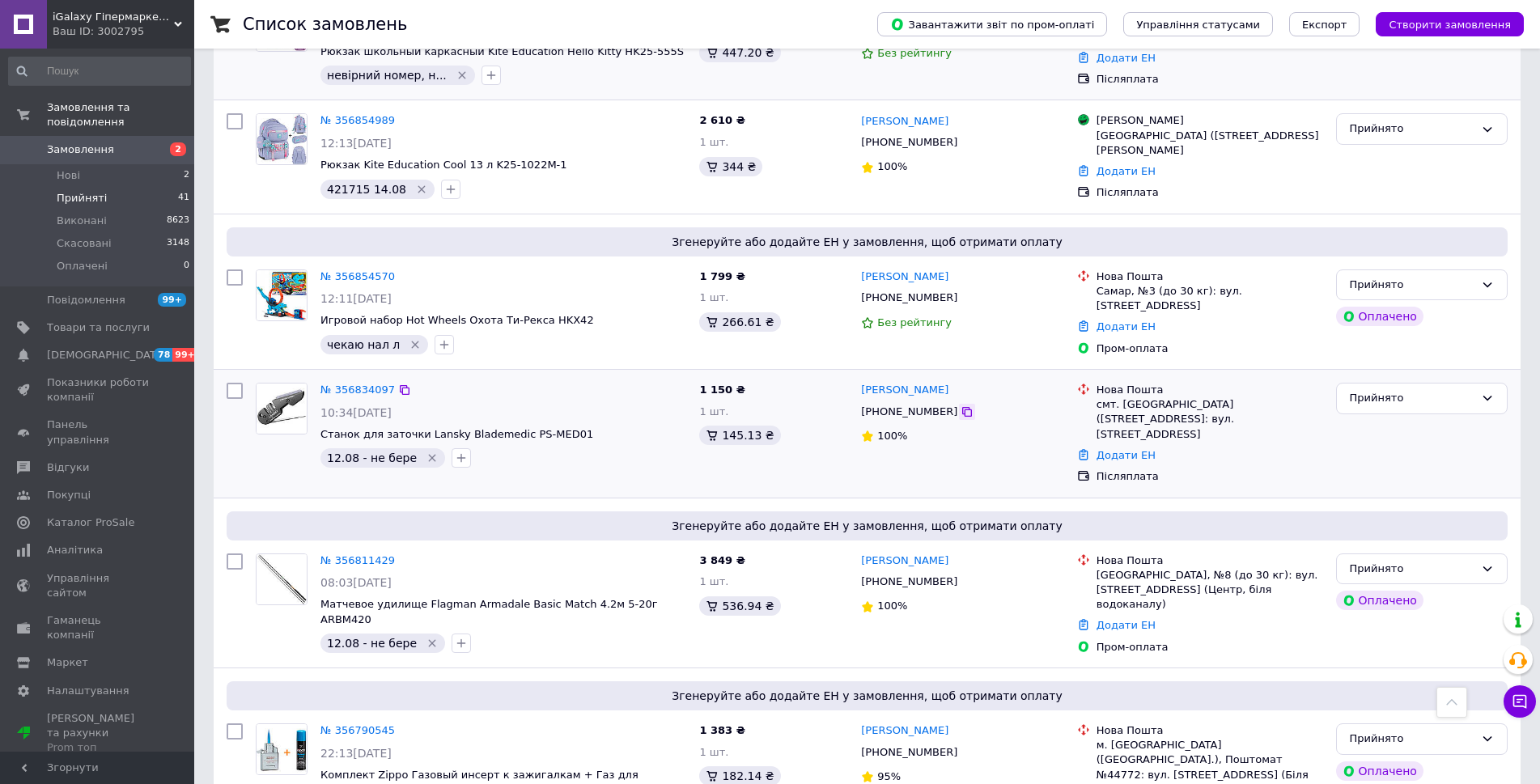
click at [960, 405] on icon at bounding box center [966, 411] width 13 height 13
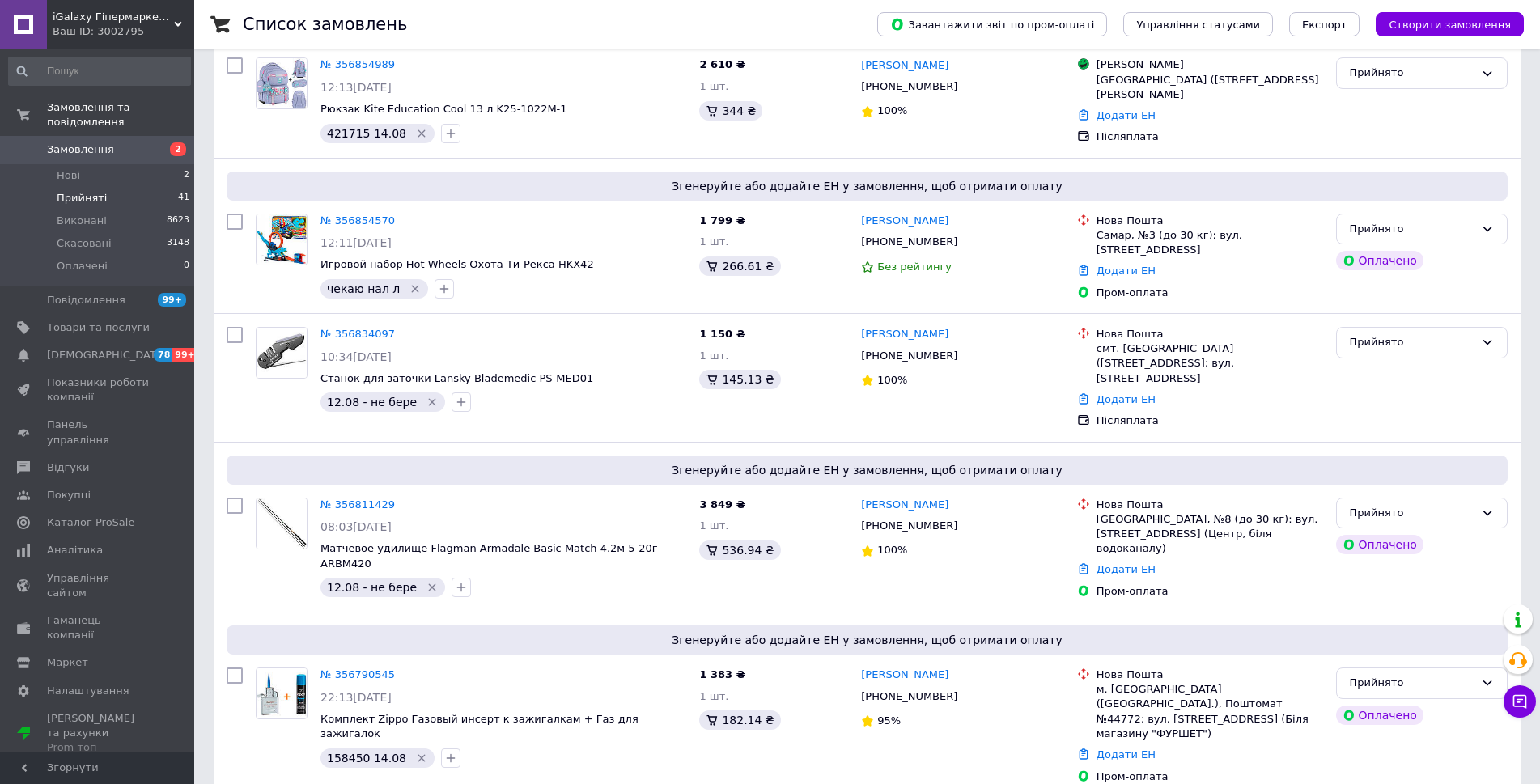
scroll to position [566, 0]
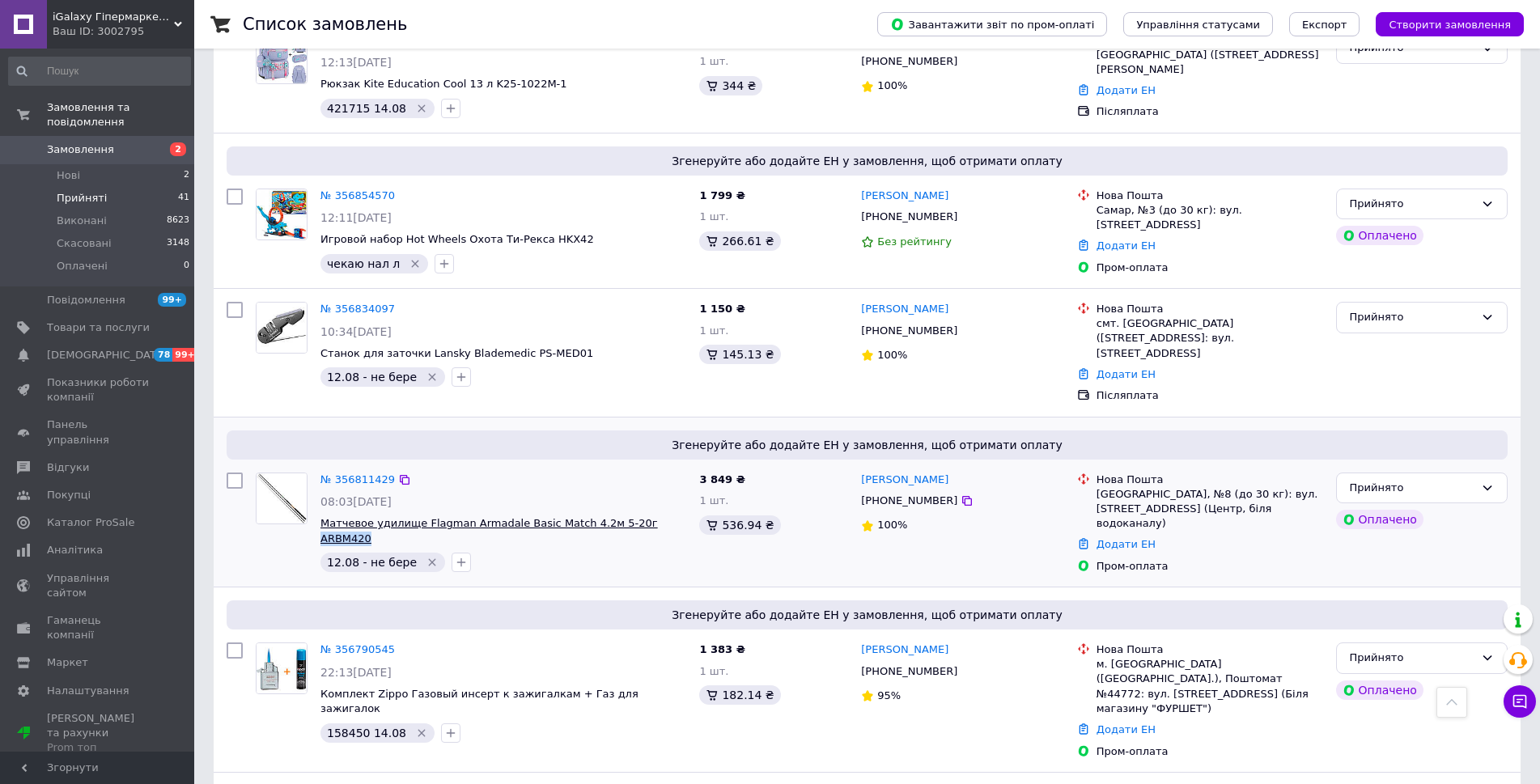
drag, startPoint x: 667, startPoint y: 494, endPoint x: 621, endPoint y: 487, distance: 46.5
click at [616, 516] on span "Матчевое удилище Flagman Armadale Basic Match 4.2м 5-20г ARBM420" at bounding box center [503, 531] width 366 height 30
copy span "ARBM420"
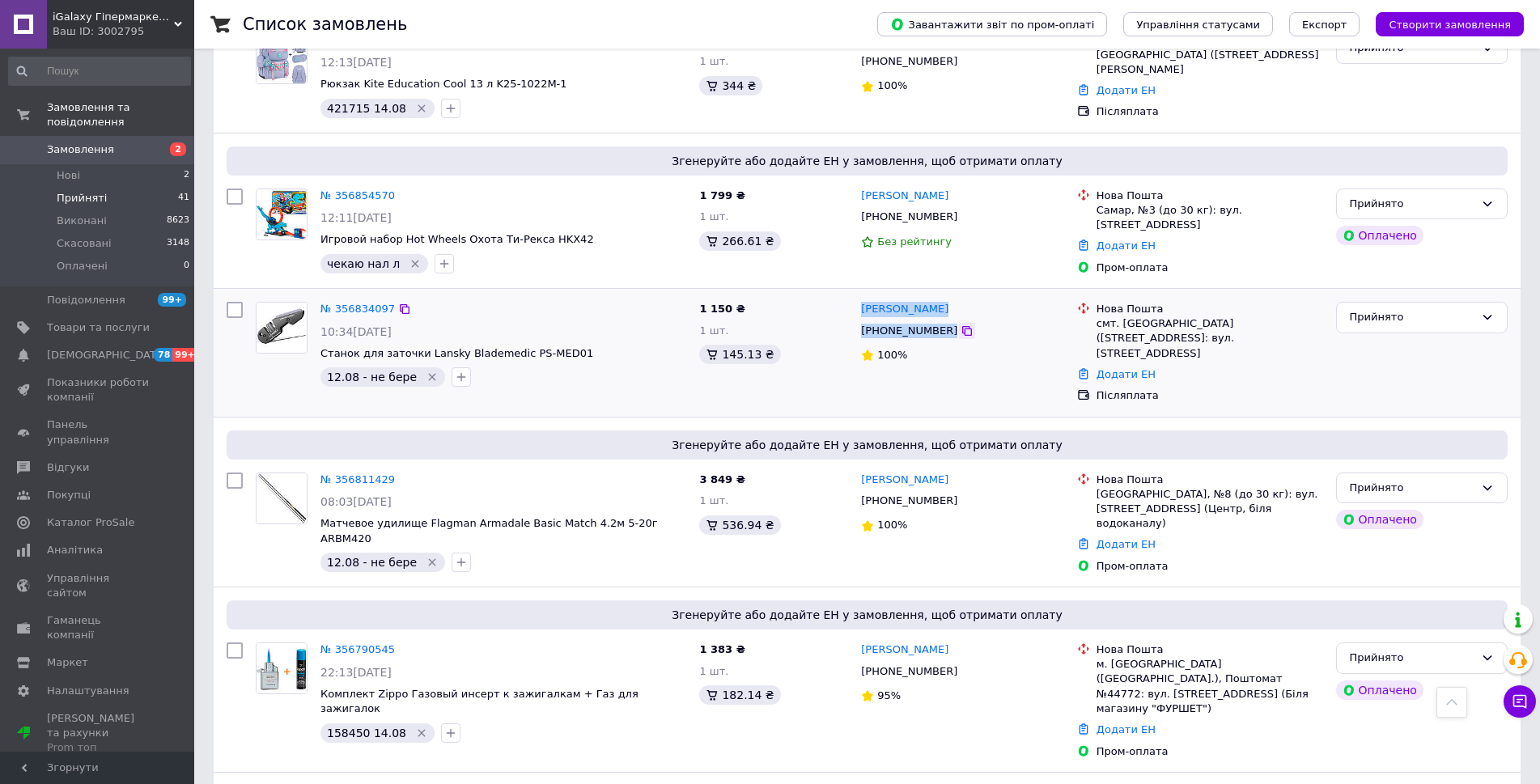
drag, startPoint x: 861, startPoint y: 284, endPoint x: 942, endPoint y: 308, distance: 84.5
click at [943, 308] on div "[PERSON_NAME] [PHONE_NUMBER] 100%" at bounding box center [962, 353] width 216 height 115
copy div "[PERSON_NAME] [PHONE_NUMBER]"
click at [962, 495] on icon at bounding box center [967, 500] width 10 height 10
drag, startPoint x: 860, startPoint y: 442, endPoint x: 949, endPoint y: 462, distance: 91.2
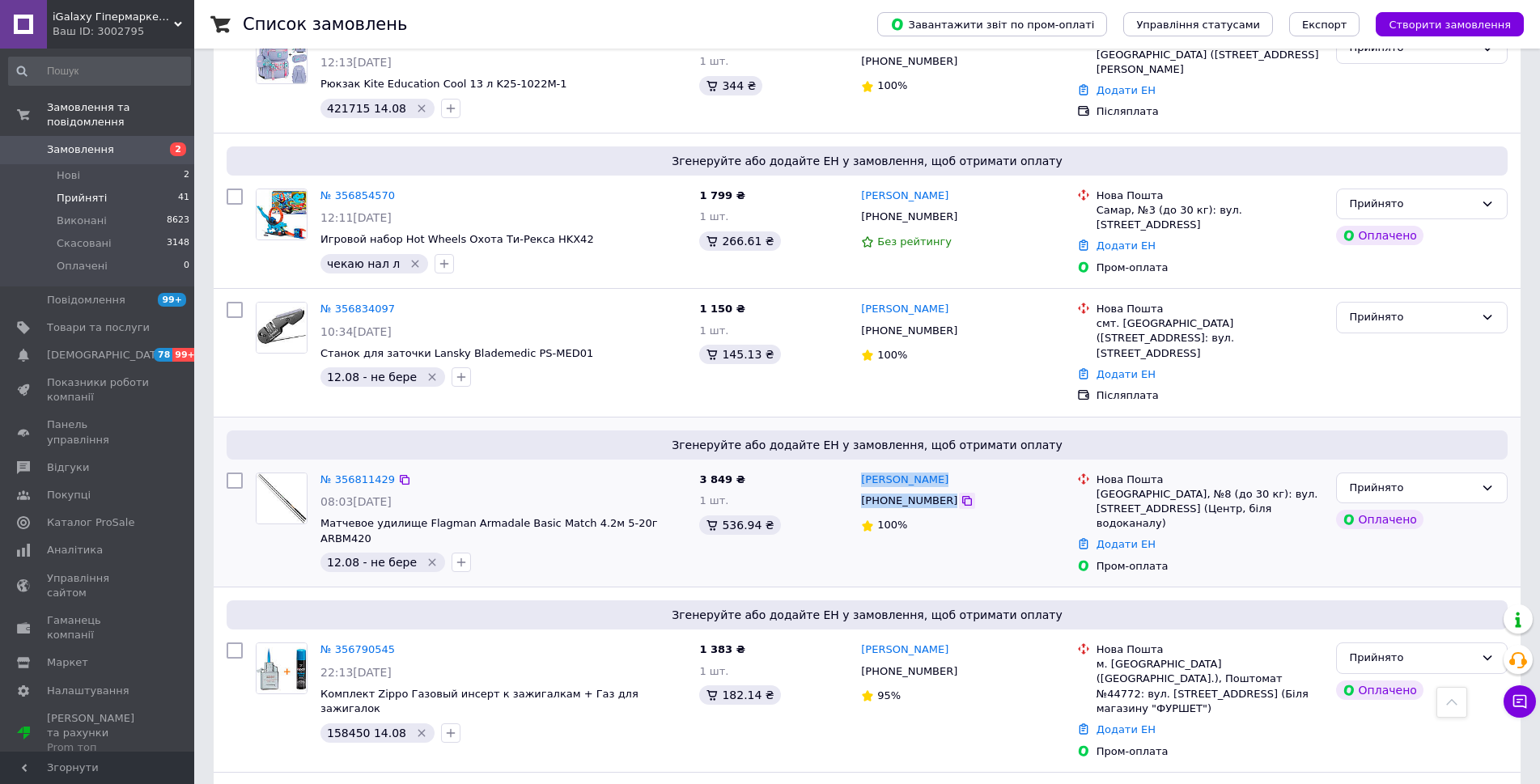
click at [949, 466] on div "[PERSON_NAME] [PHONE_NUMBER] 100%" at bounding box center [962, 523] width 216 height 115
copy div "[PERSON_NAME] [PHONE_NUMBER]"
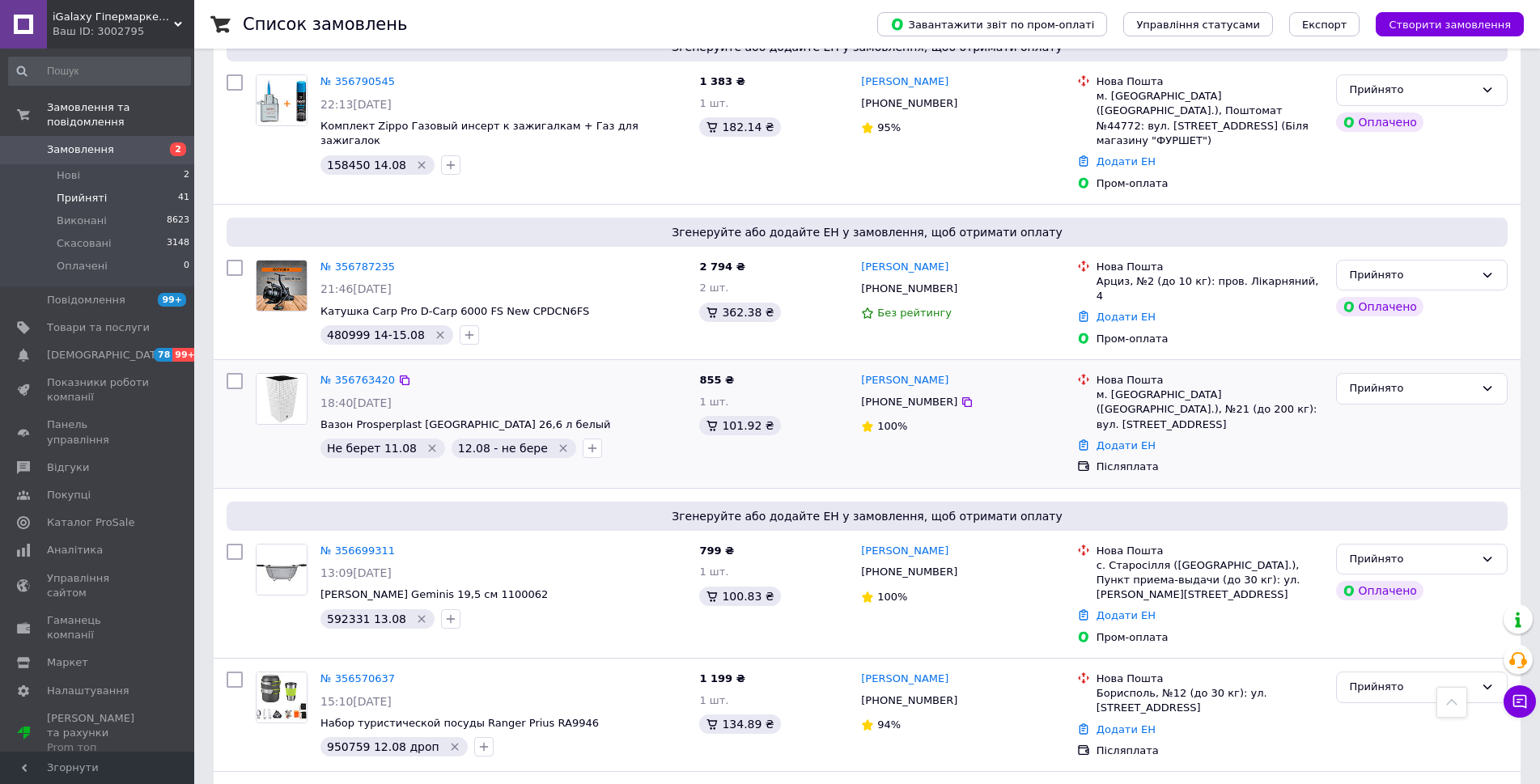
scroll to position [1375, 0]
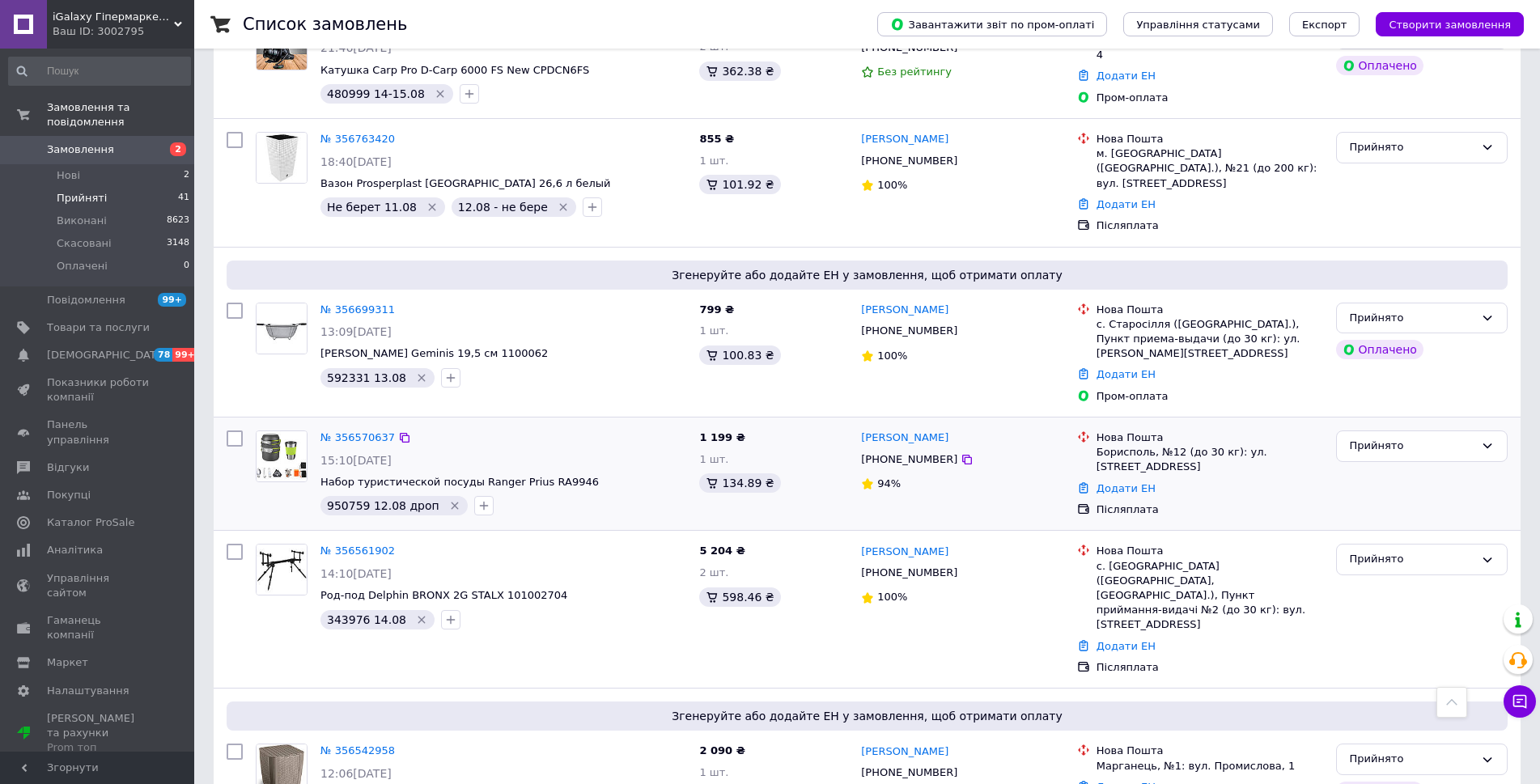
click at [335, 499] on span "950759 12.08 дроп" at bounding box center [383, 505] width 113 height 13
click at [336, 499] on span "950759 12.08 дроп" at bounding box center [383, 505] width 113 height 13
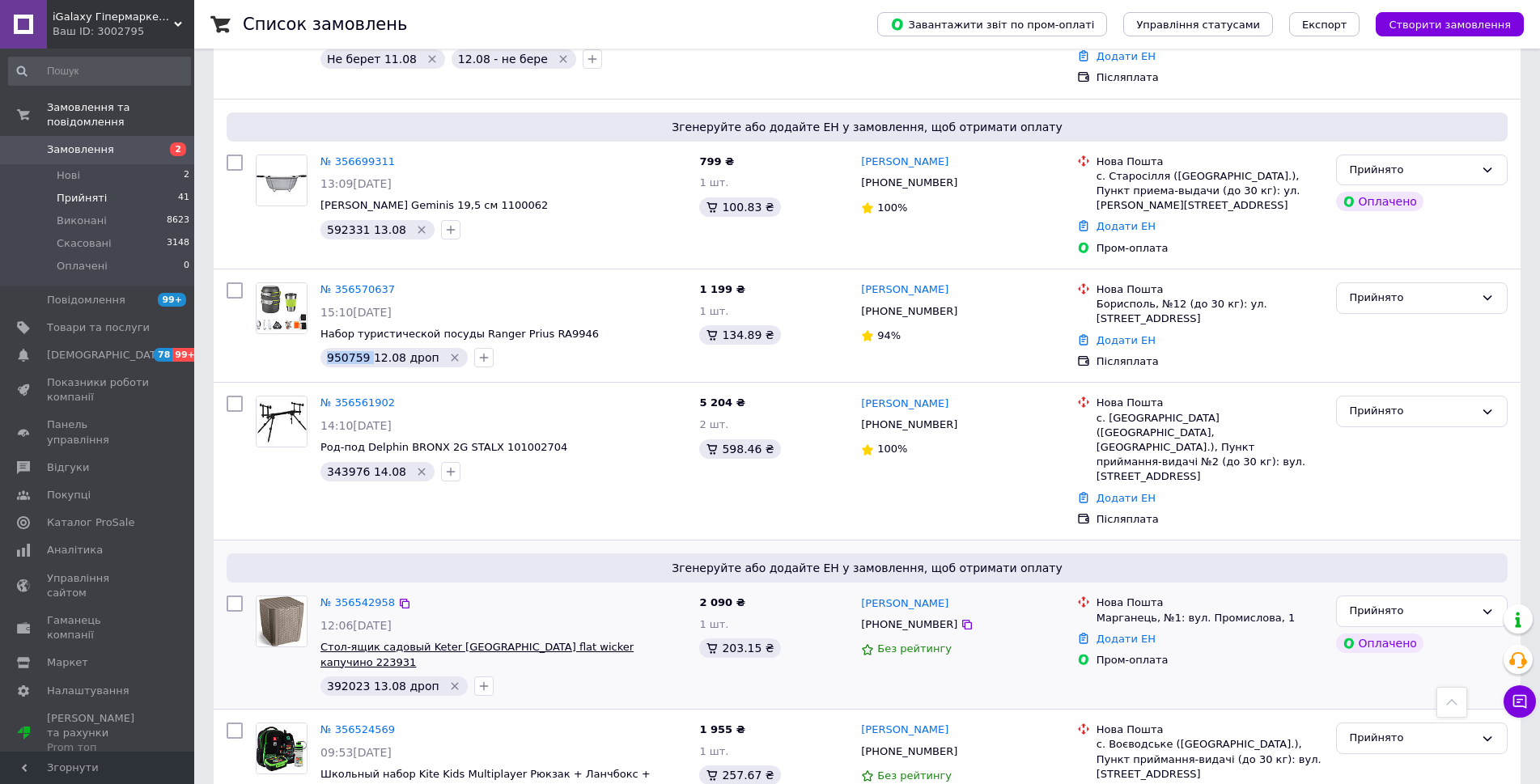
scroll to position [1536, 0]
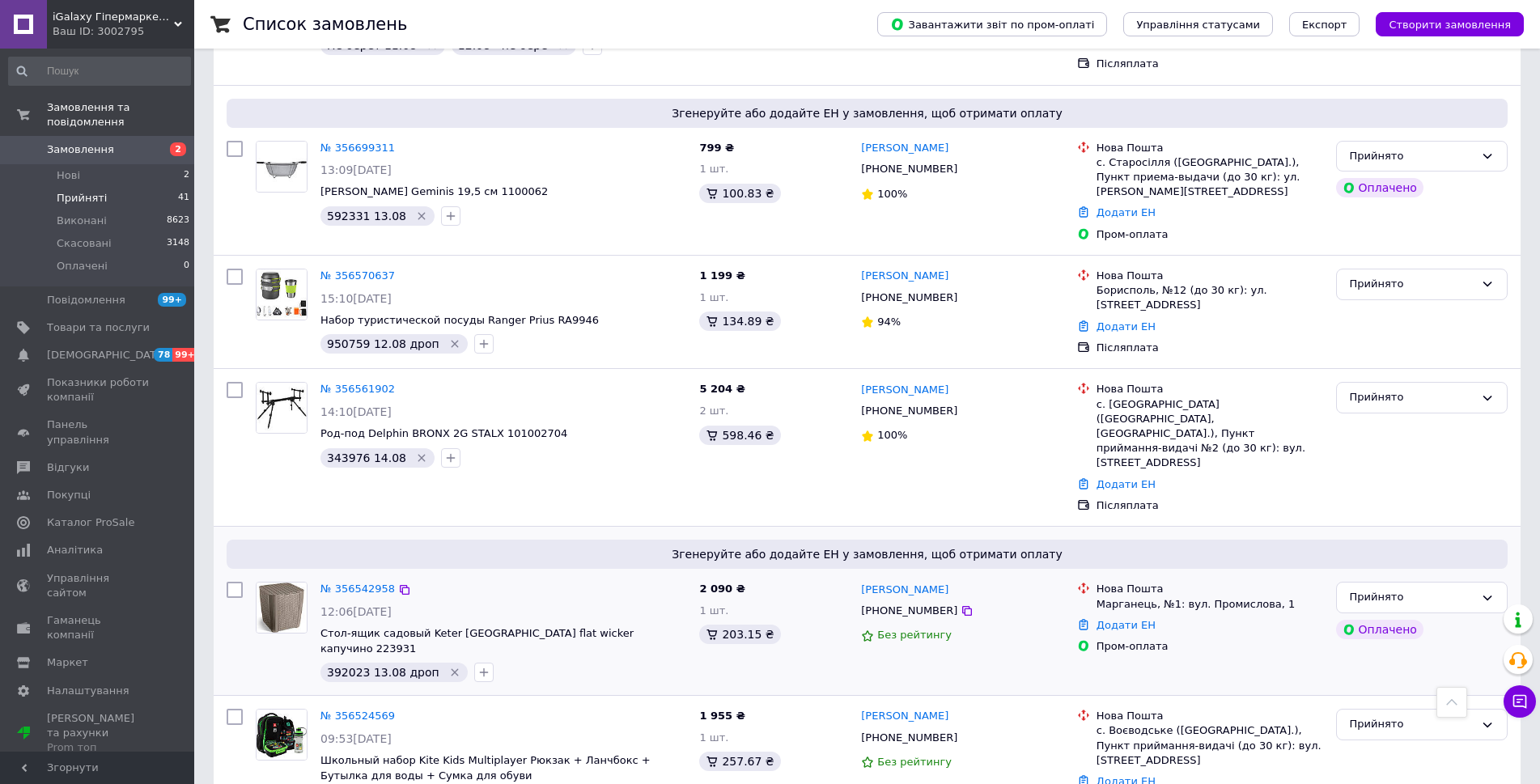
click at [350, 665] on span "392023 13.08 дроп" at bounding box center [383, 671] width 113 height 13
copy span "392023"
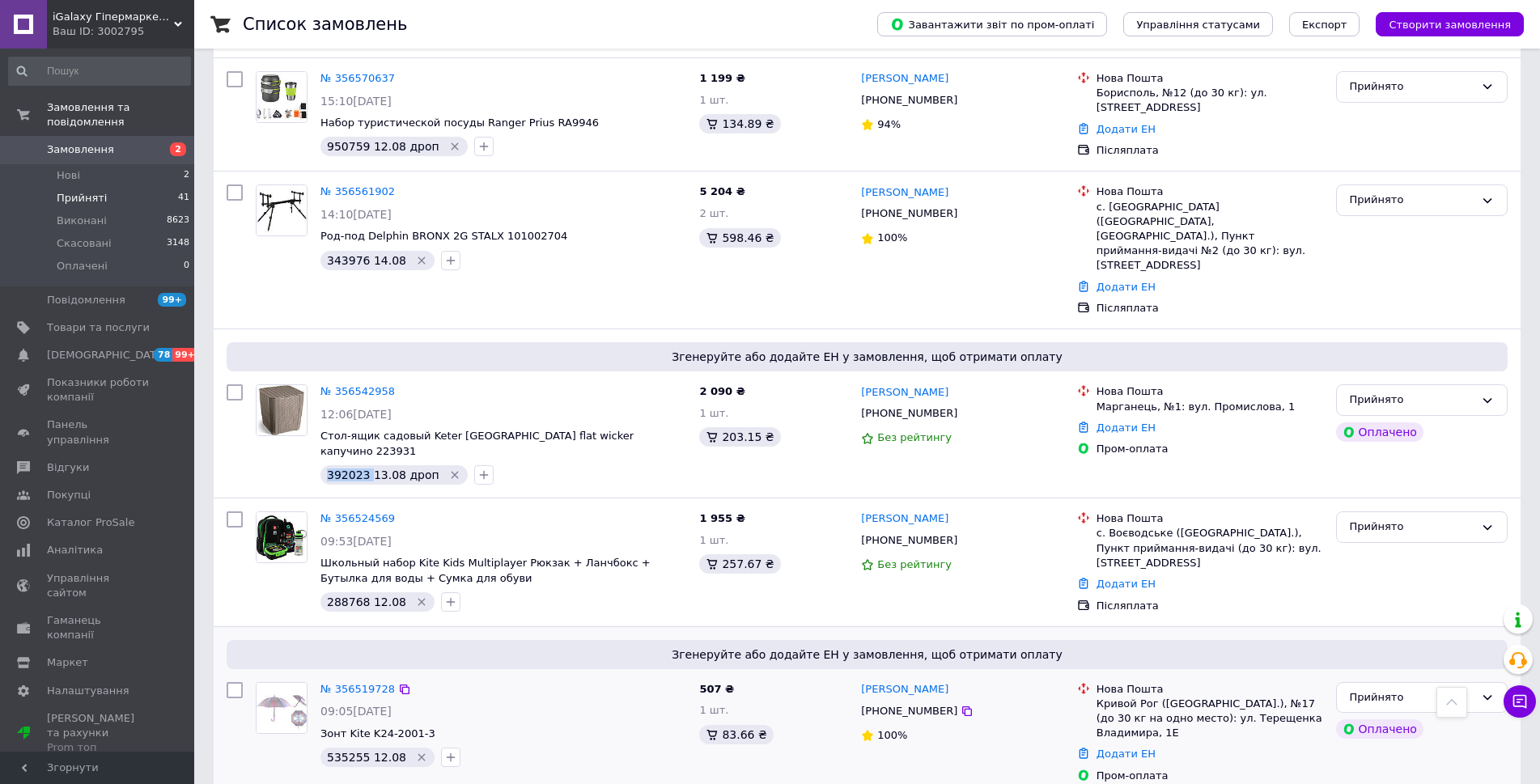
scroll to position [1780, 0]
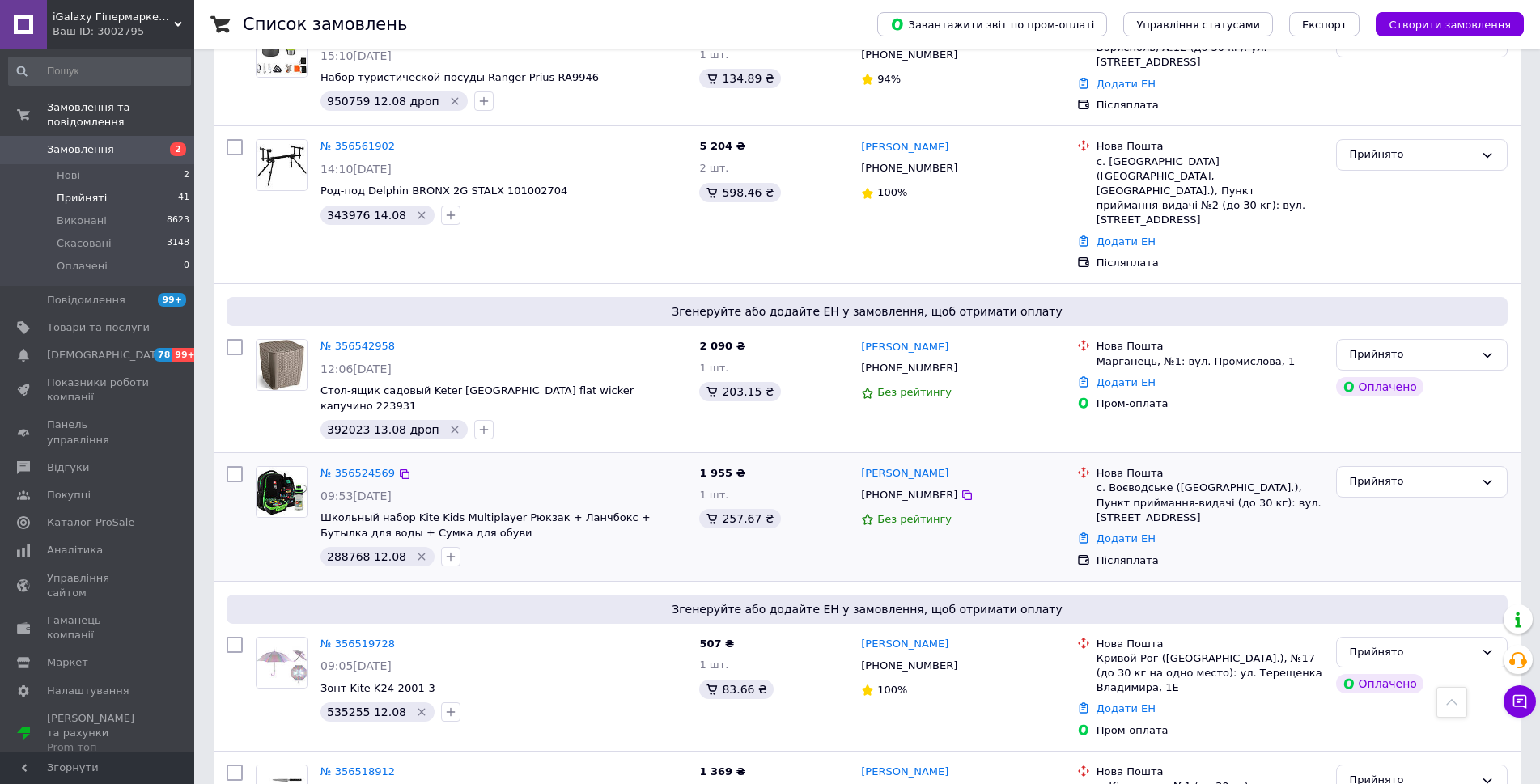
click at [335, 550] on span "288768 12.08" at bounding box center [366, 556] width 79 height 13
copy span "288768"
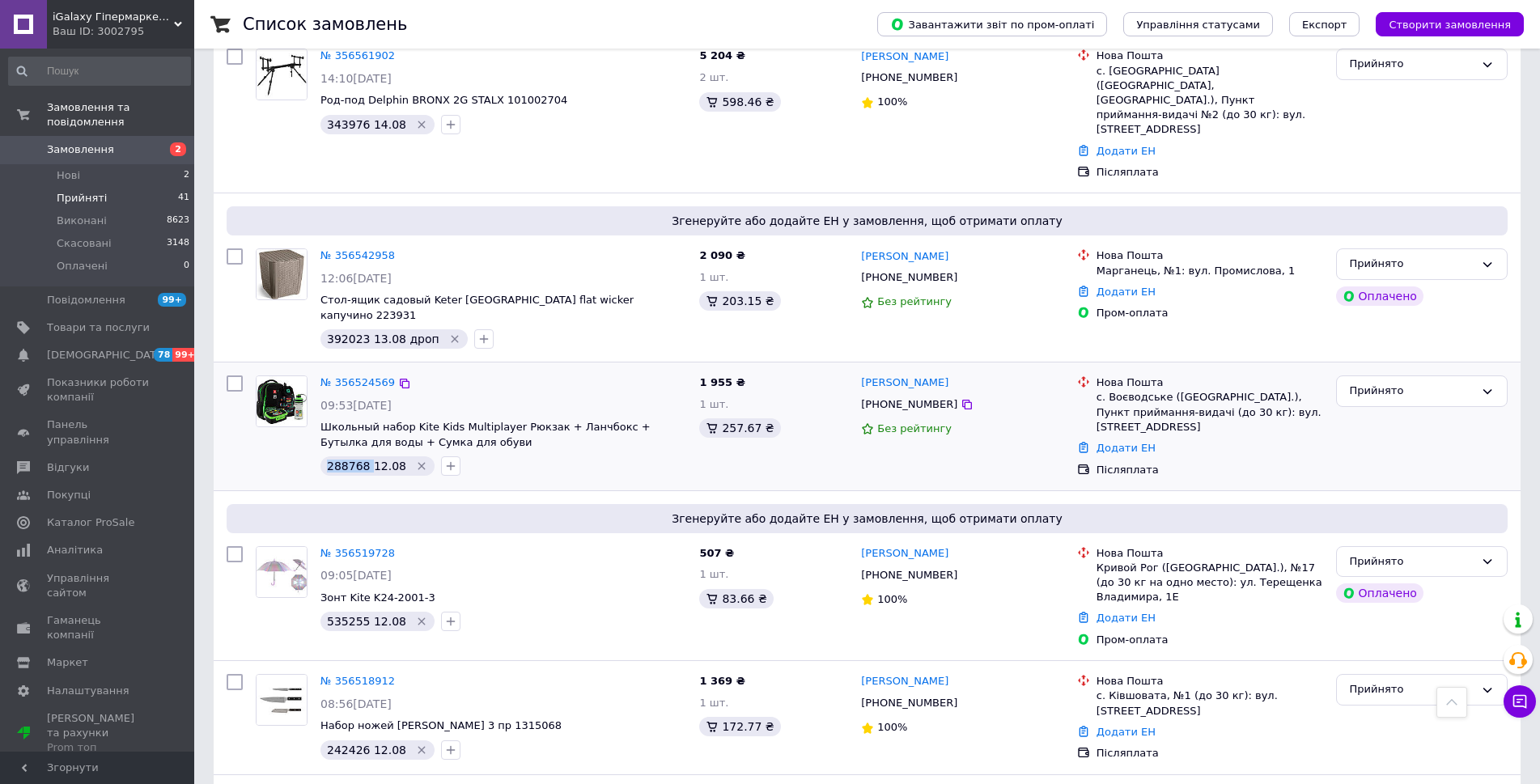
scroll to position [2022, 0]
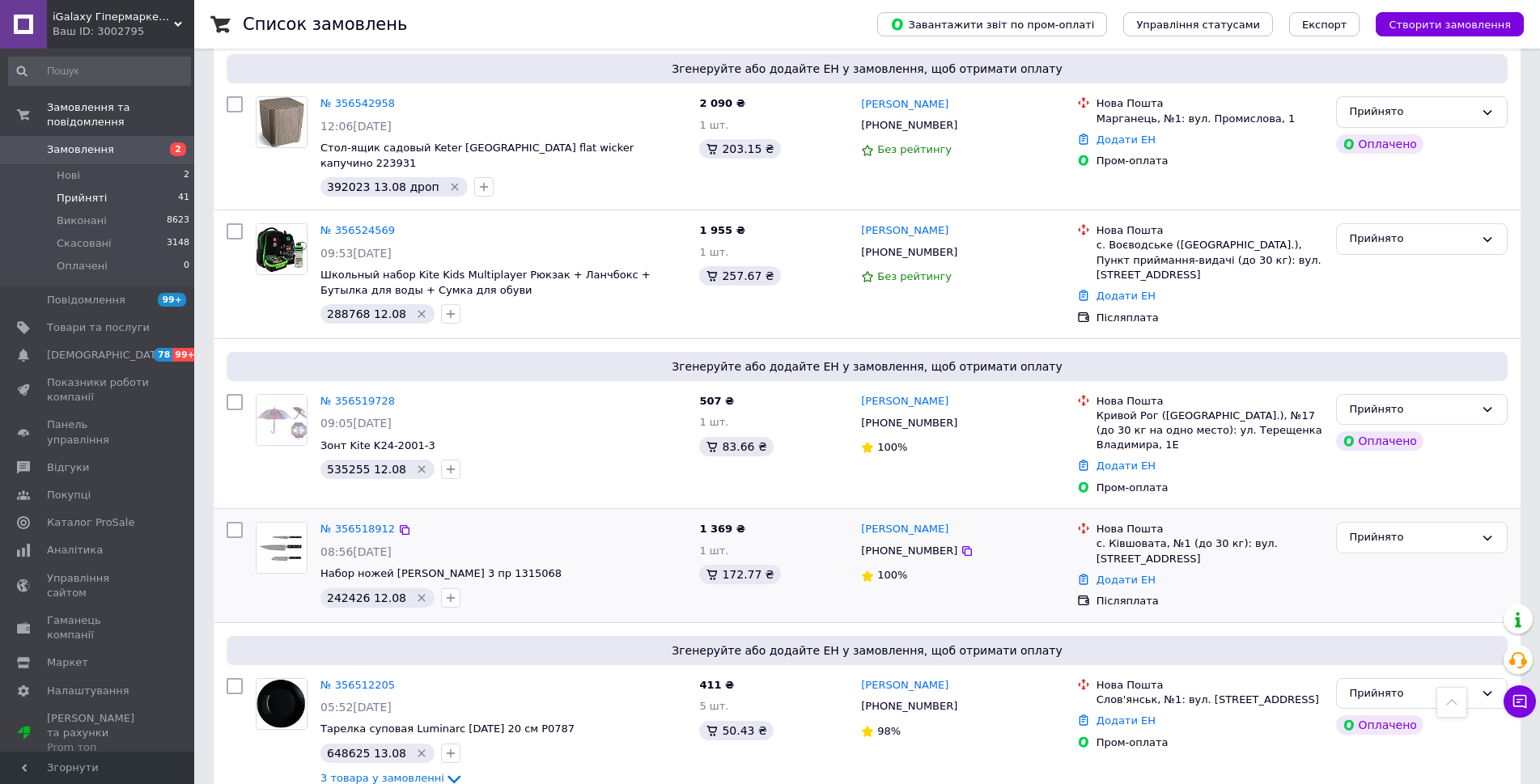
click at [337, 591] on span "242426 12.08" at bounding box center [366, 597] width 79 height 13
copy span "242426"
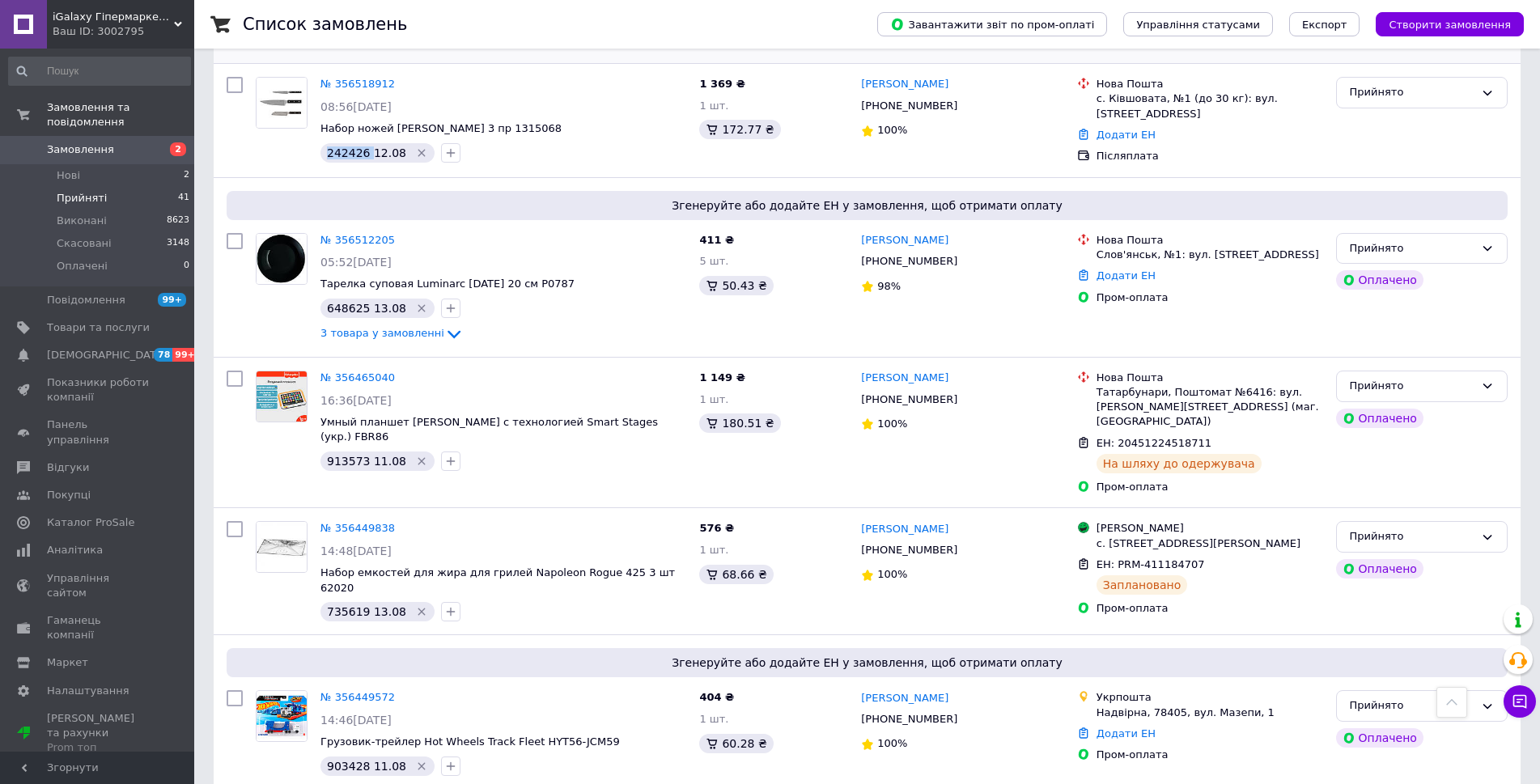
scroll to position [2668, 0]
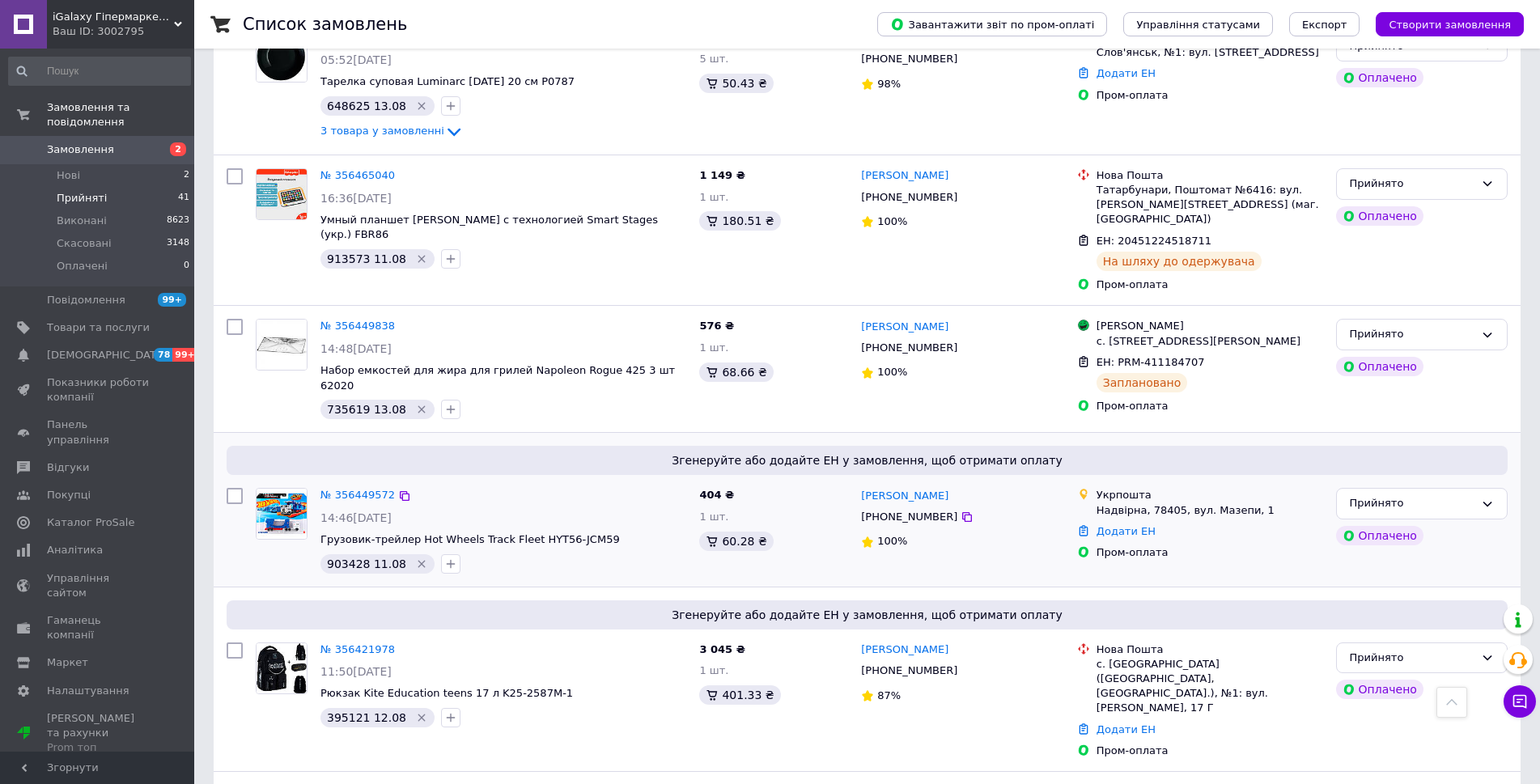
click at [334, 558] on span "903428 11.08" at bounding box center [366, 564] width 79 height 13
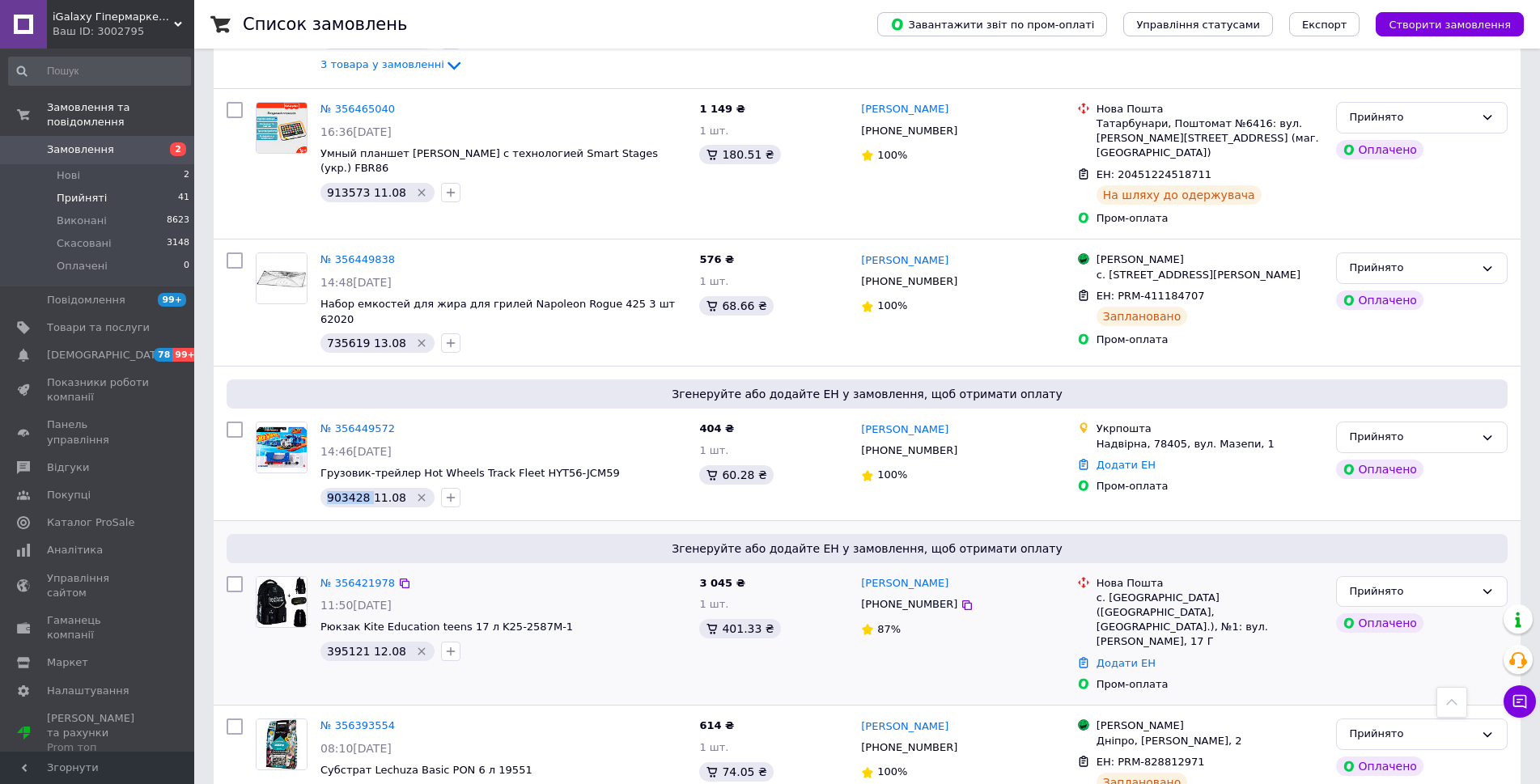
scroll to position [2912, 0]
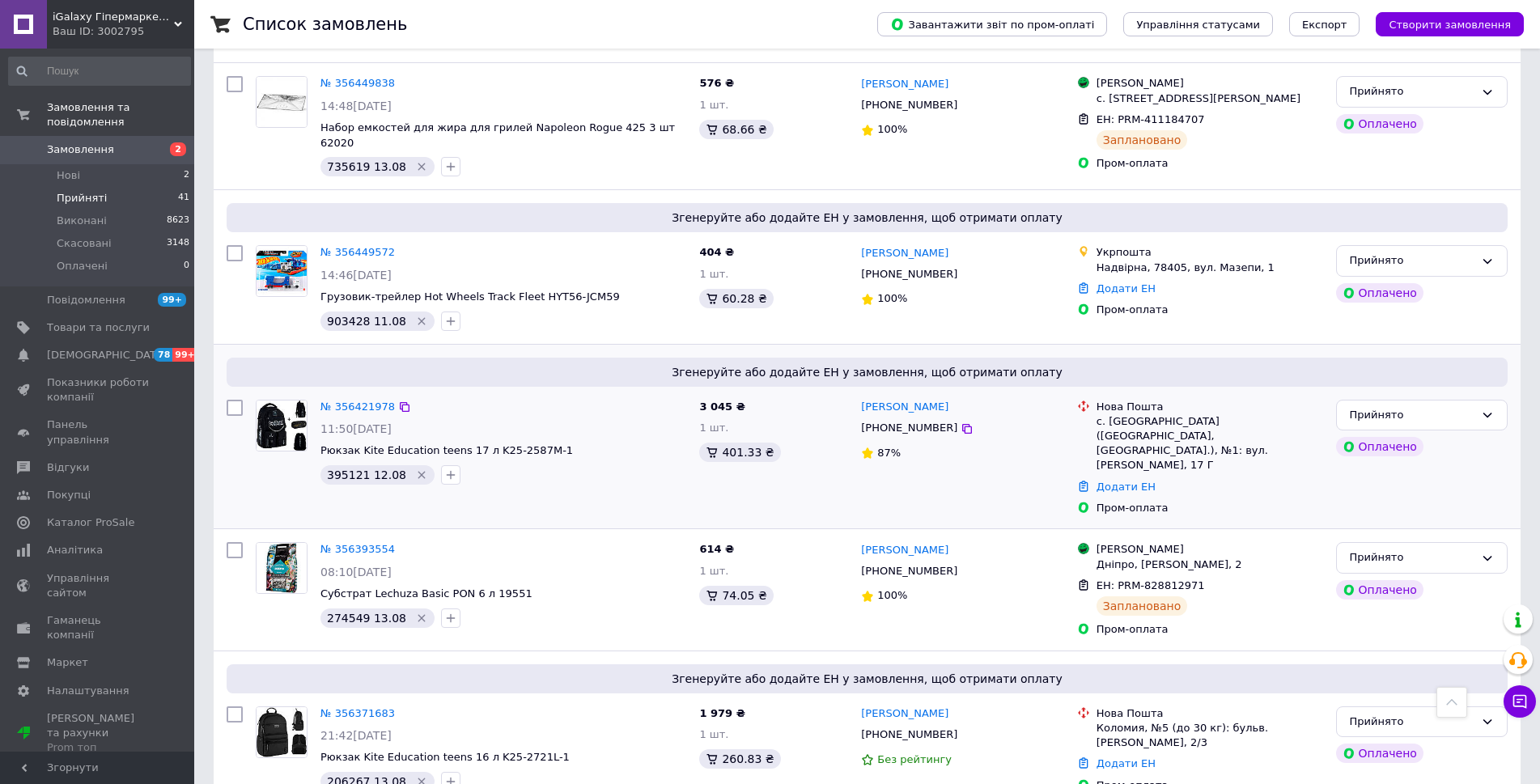
click at [336, 469] on span "395121 12.08" at bounding box center [366, 475] width 79 height 13
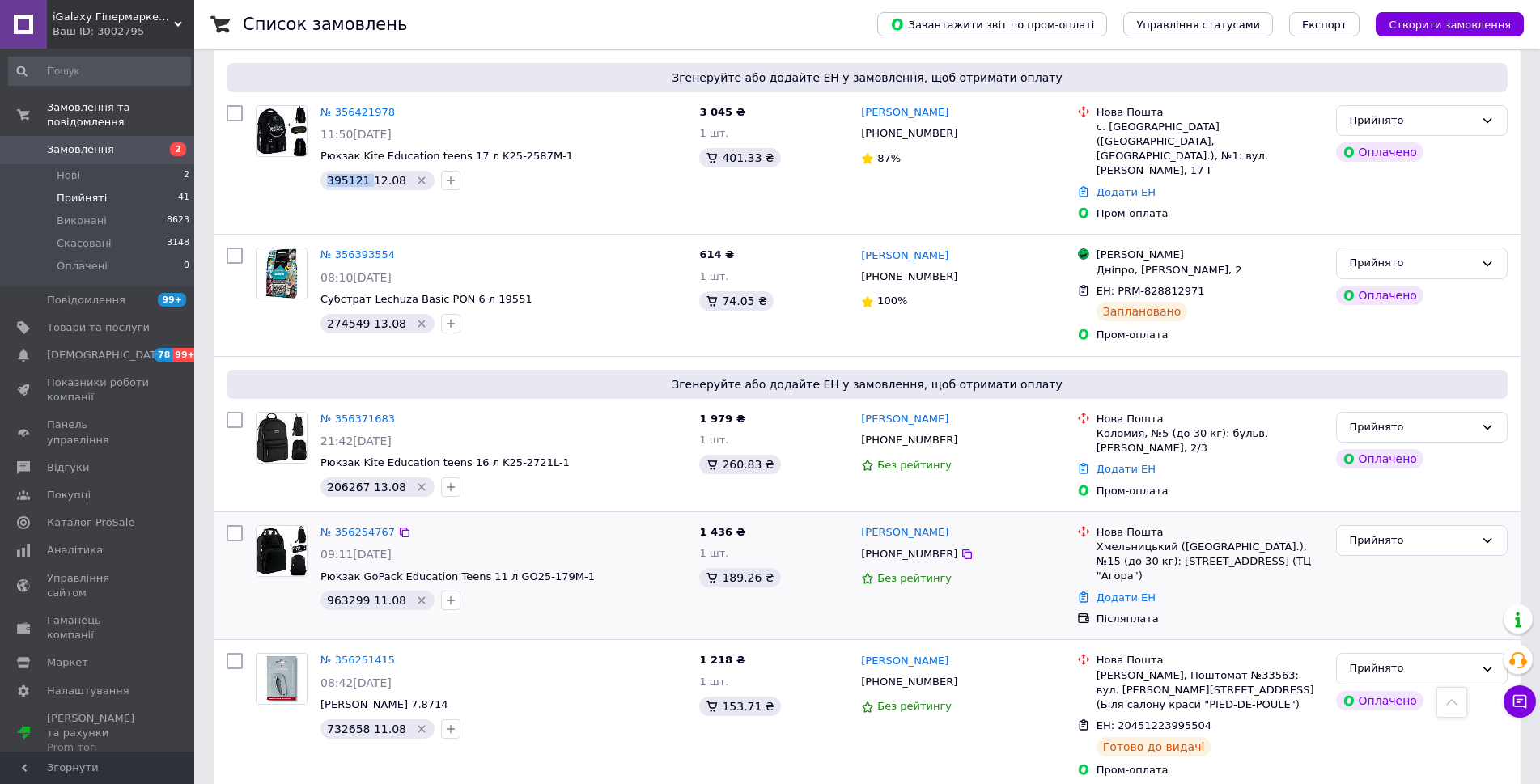
scroll to position [3235, 0]
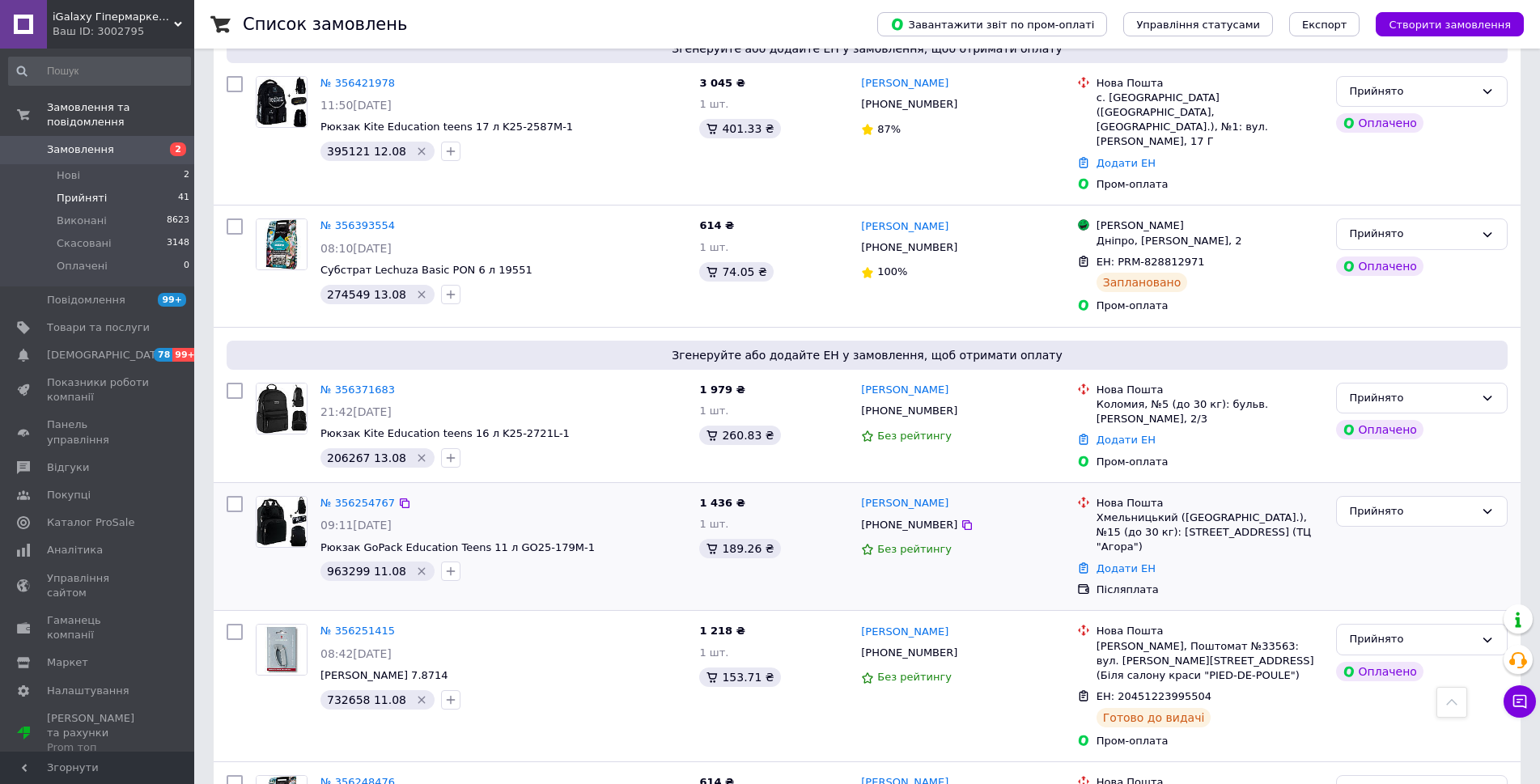
click at [345, 565] on span "963299 11.08" at bounding box center [366, 570] width 79 height 13
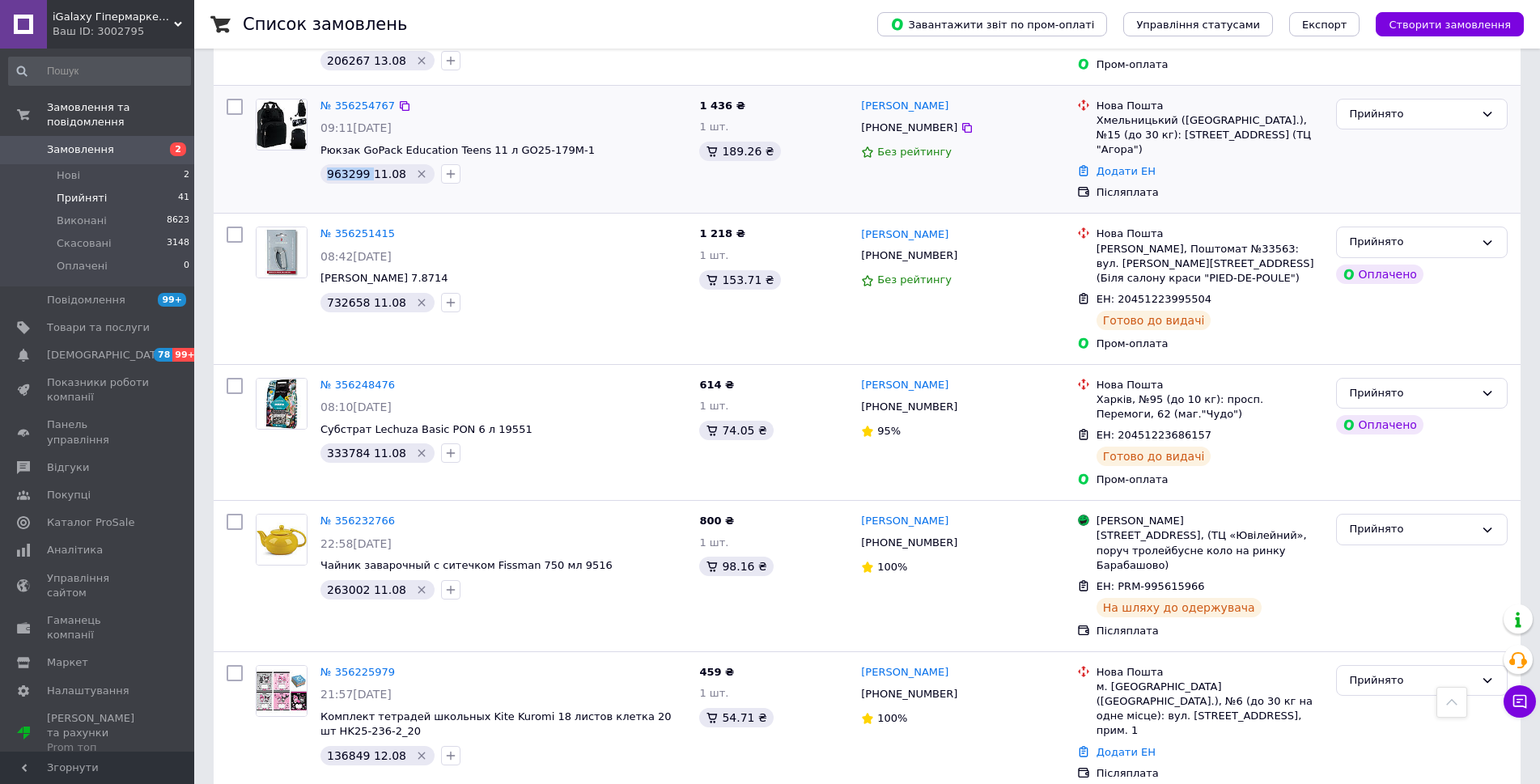
scroll to position [3801, 0]
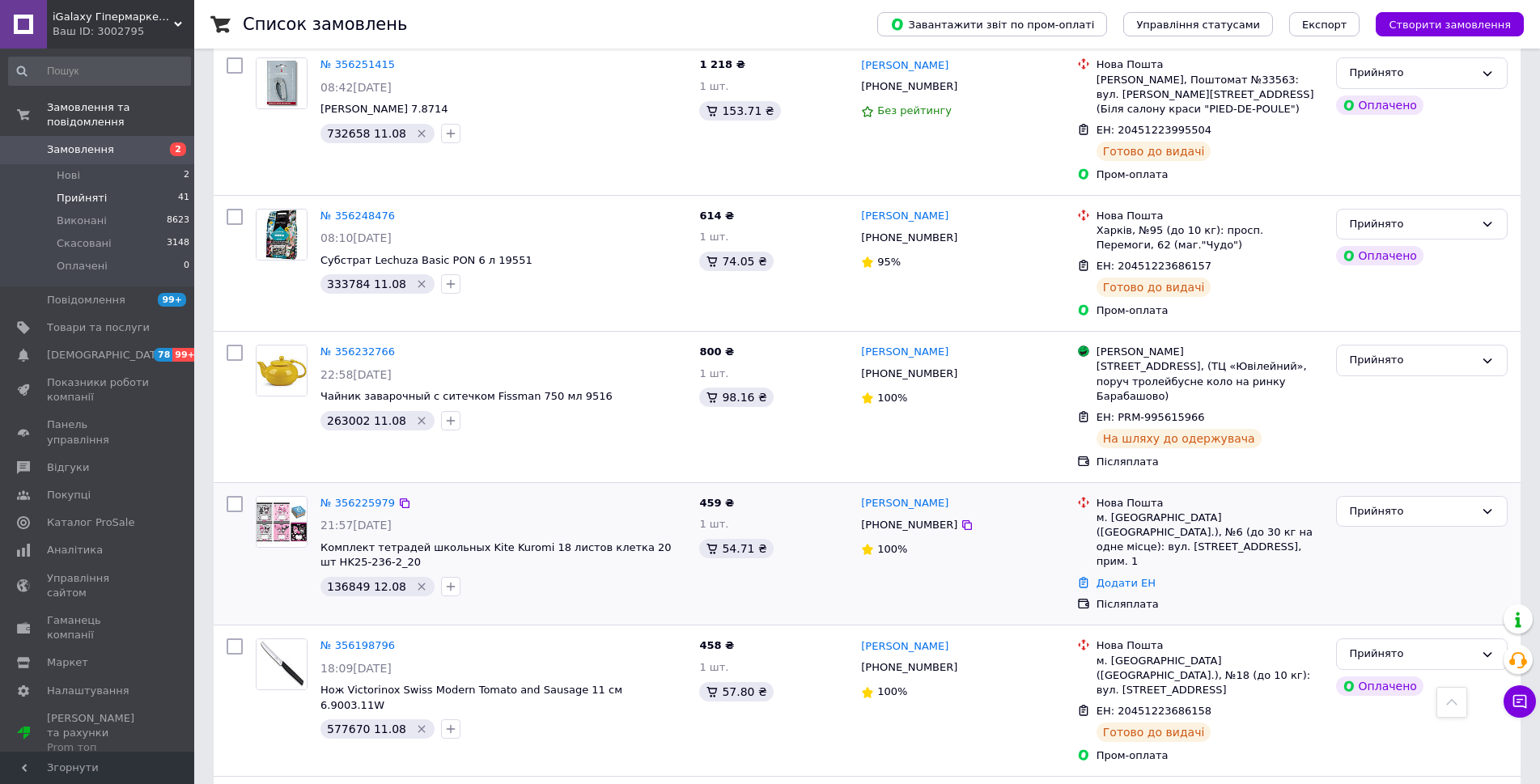
click at [346, 579] on span "136849 12.08" at bounding box center [366, 585] width 79 height 13
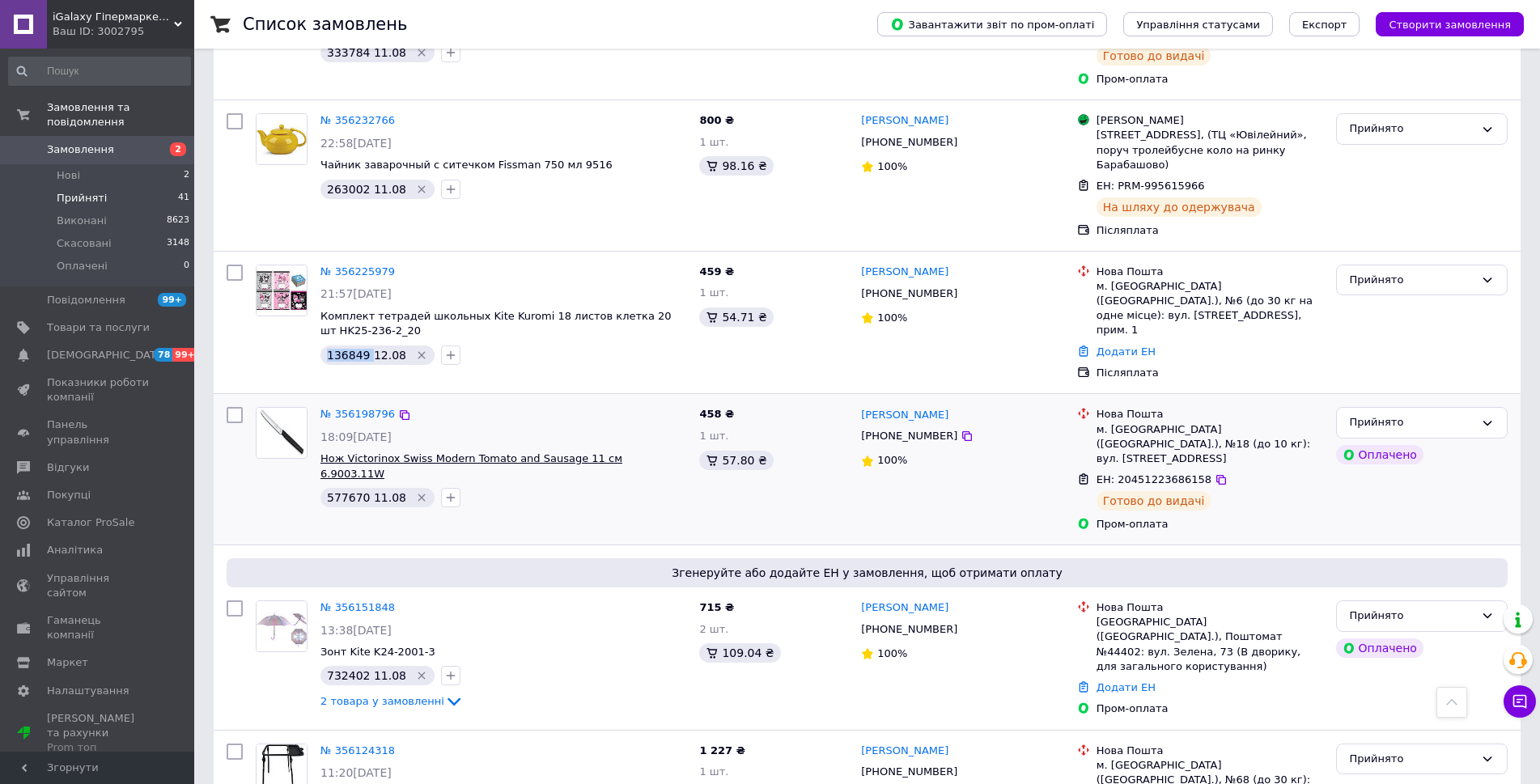
scroll to position [4125, 0]
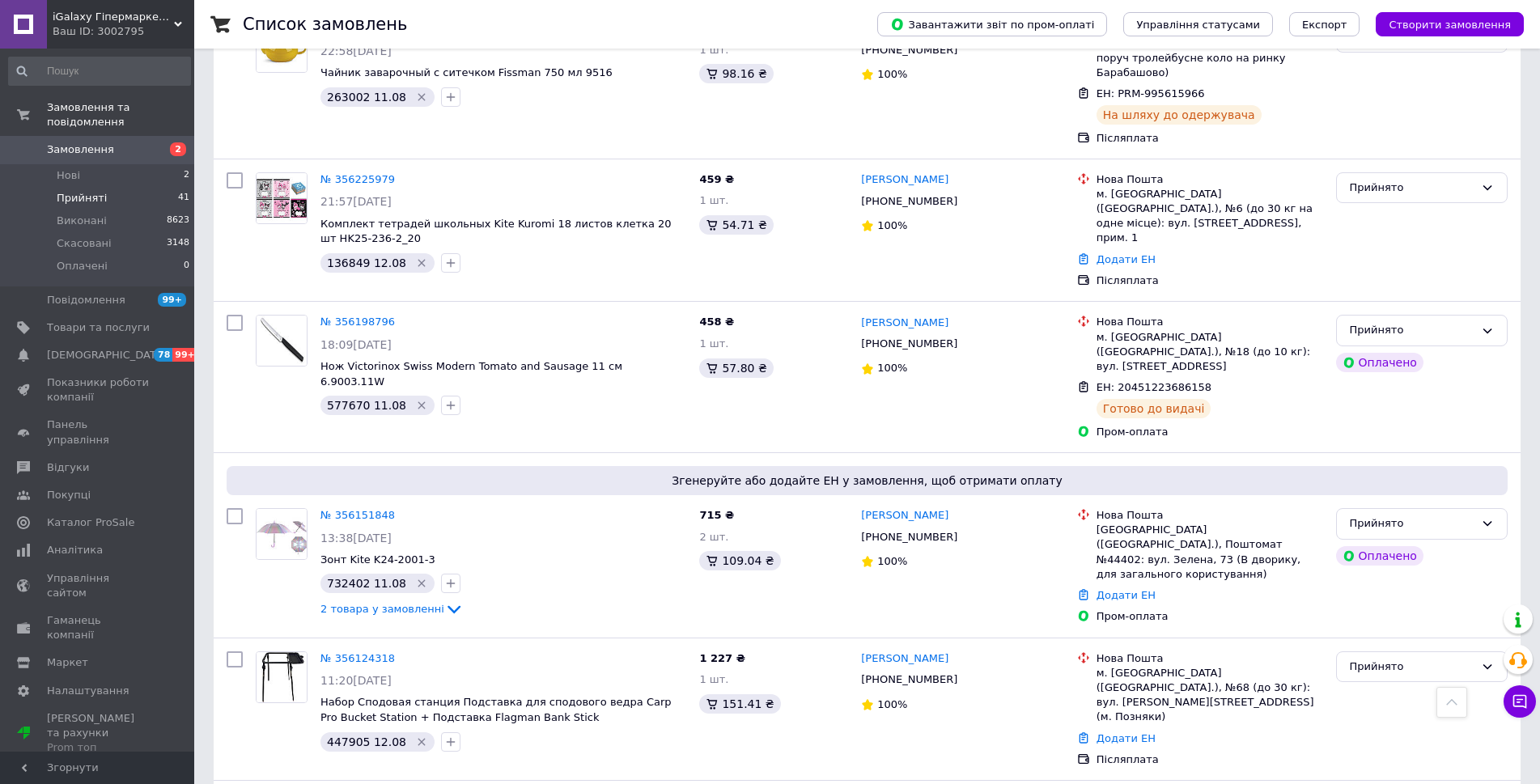
click at [344, 736] on span "447905 12.08" at bounding box center [366, 741] width 79 height 13
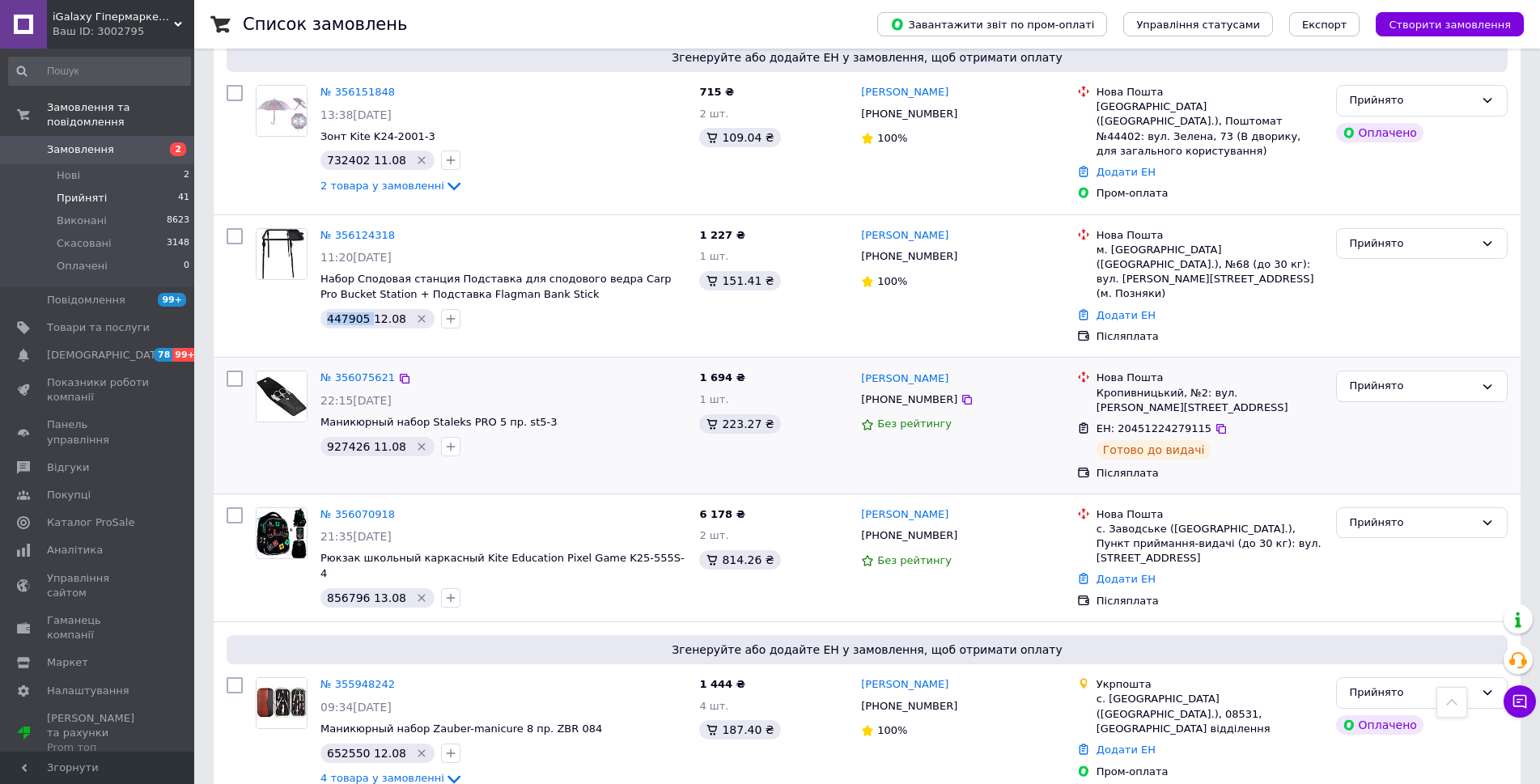
scroll to position [4690, 0]
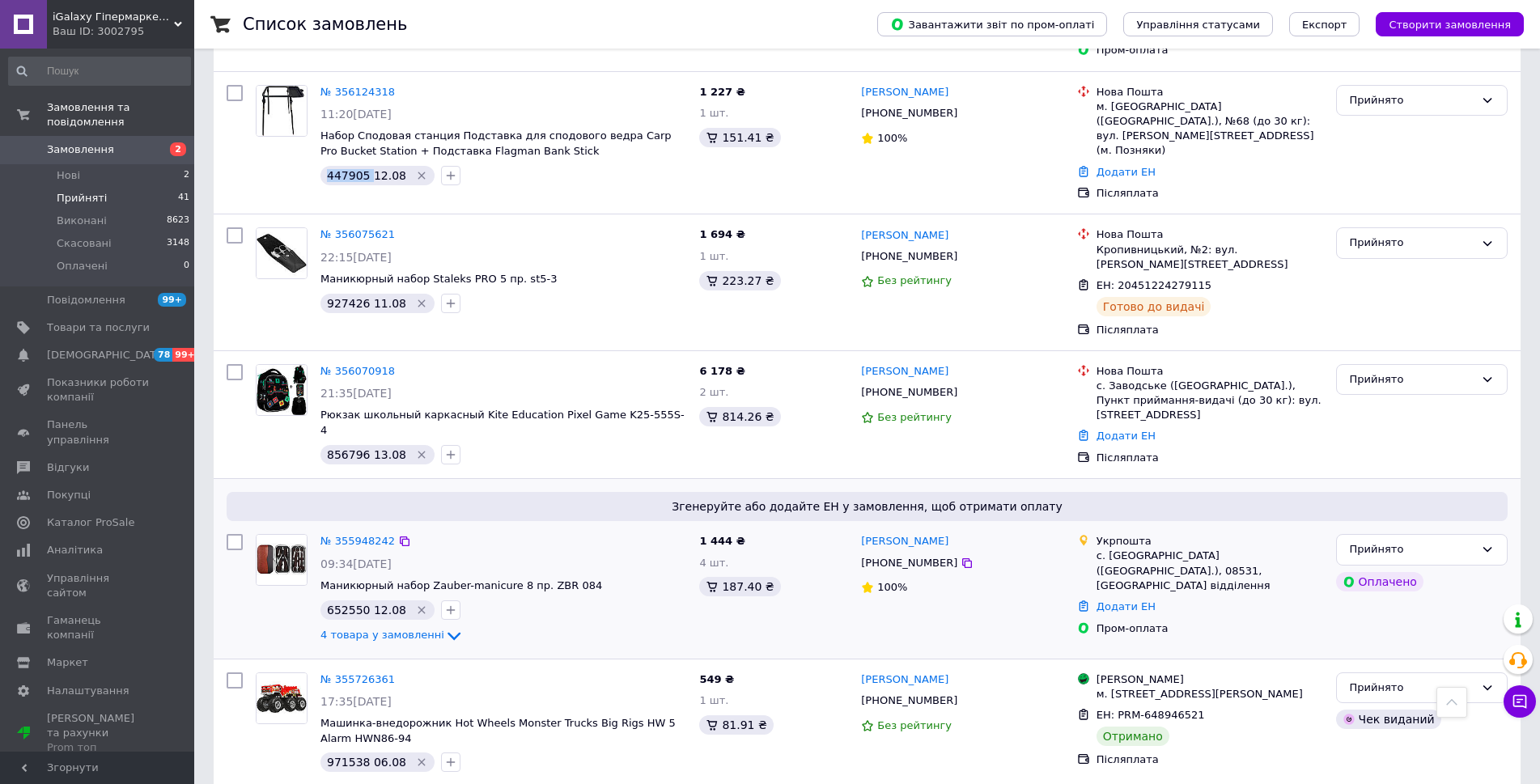
click at [340, 603] on span "652550 12.08" at bounding box center [366, 609] width 79 height 13
click at [1399, 679] on div "Прийнято" at bounding box center [1411, 687] width 125 height 17
click at [1377, 706] on li "Виконано" at bounding box center [1421, 721] width 170 height 30
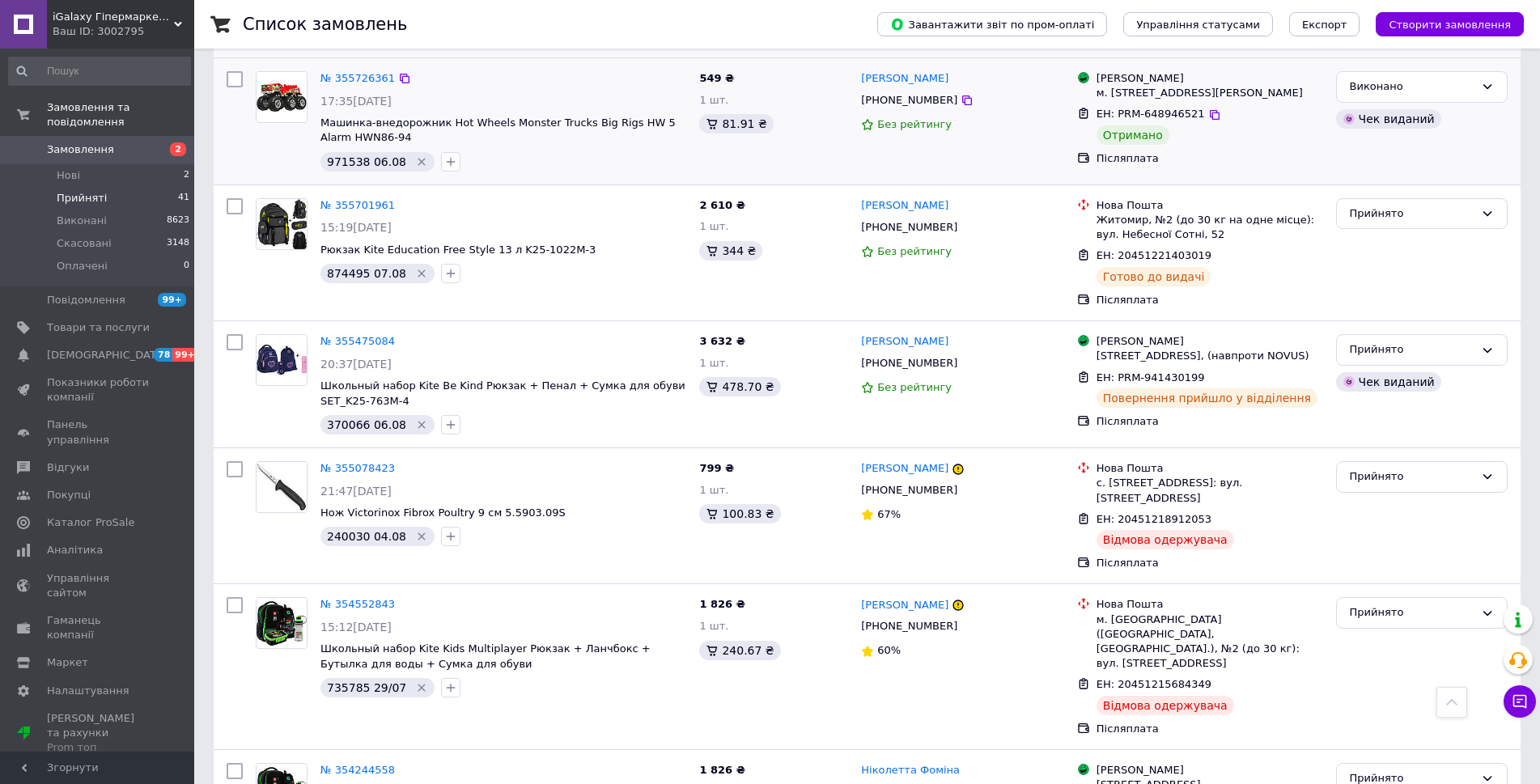
scroll to position [5337, 0]
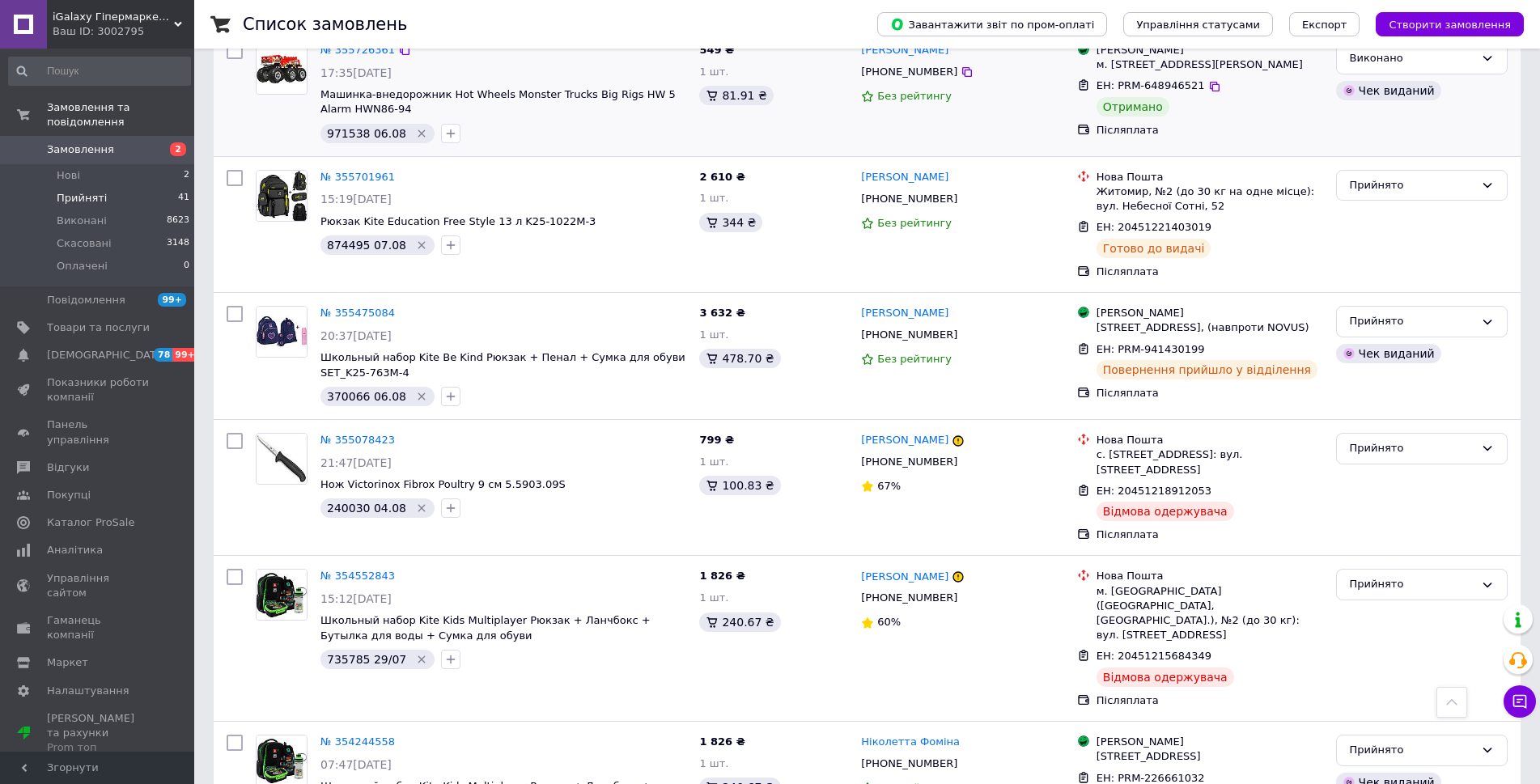
click at [70, 142] on span "Замовлення" at bounding box center [80, 149] width 67 height 15
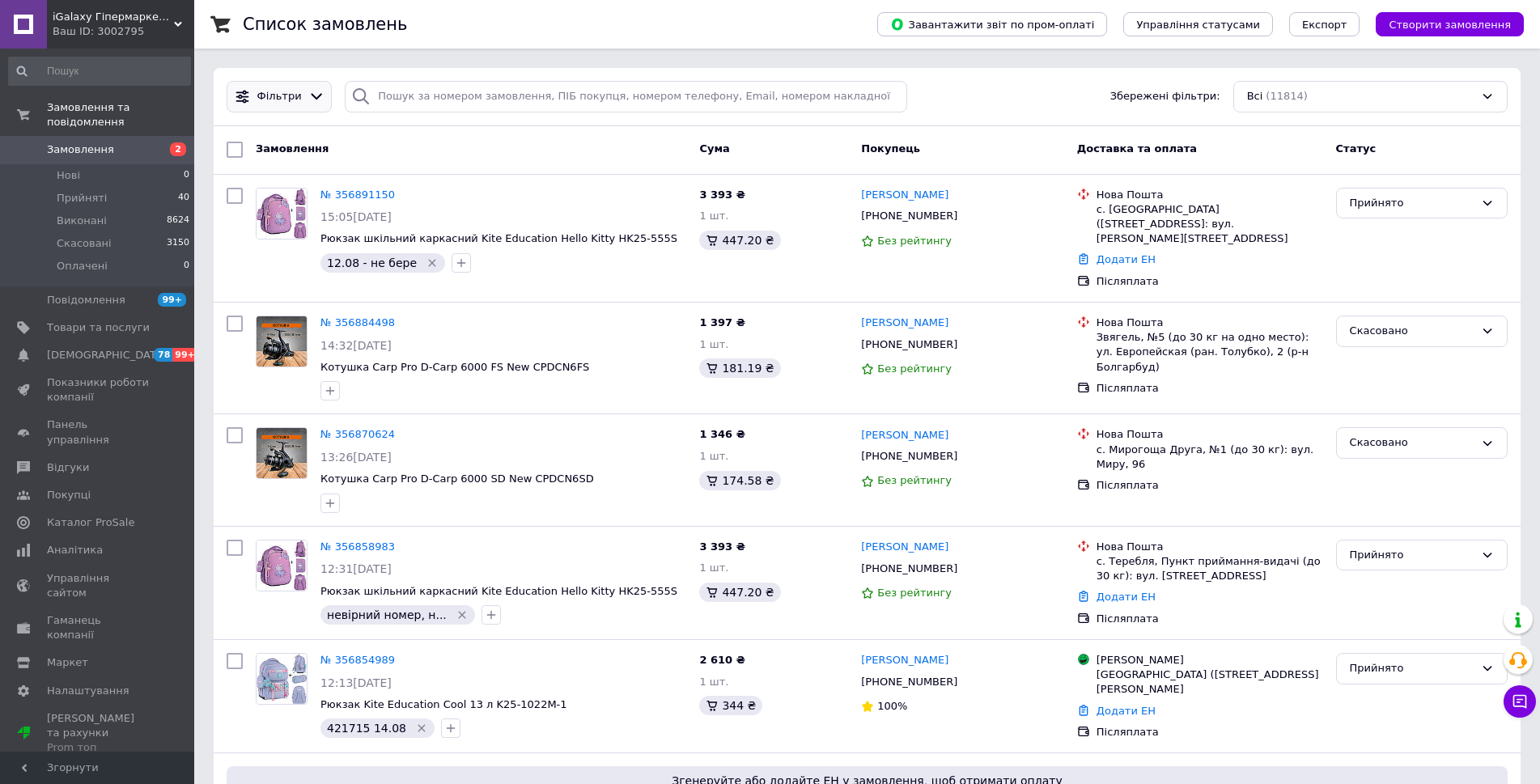
click at [309, 97] on icon at bounding box center [317, 96] width 17 height 17
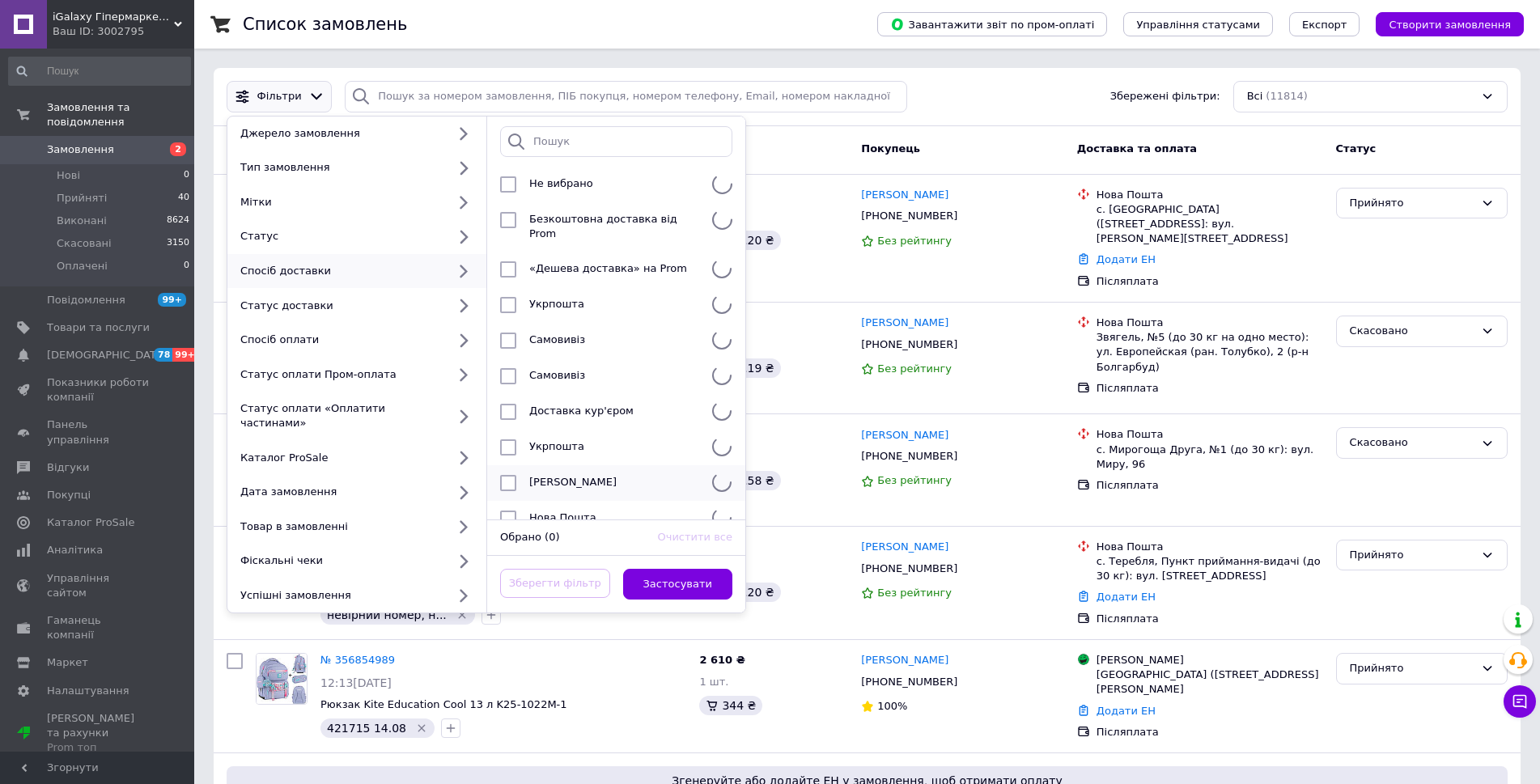
click at [589, 476] on span "[PERSON_NAME]" at bounding box center [573, 481] width 87 height 12
checkbox input "true"
click at [680, 569] on button "Застосувати" at bounding box center [678, 584] width 110 height 32
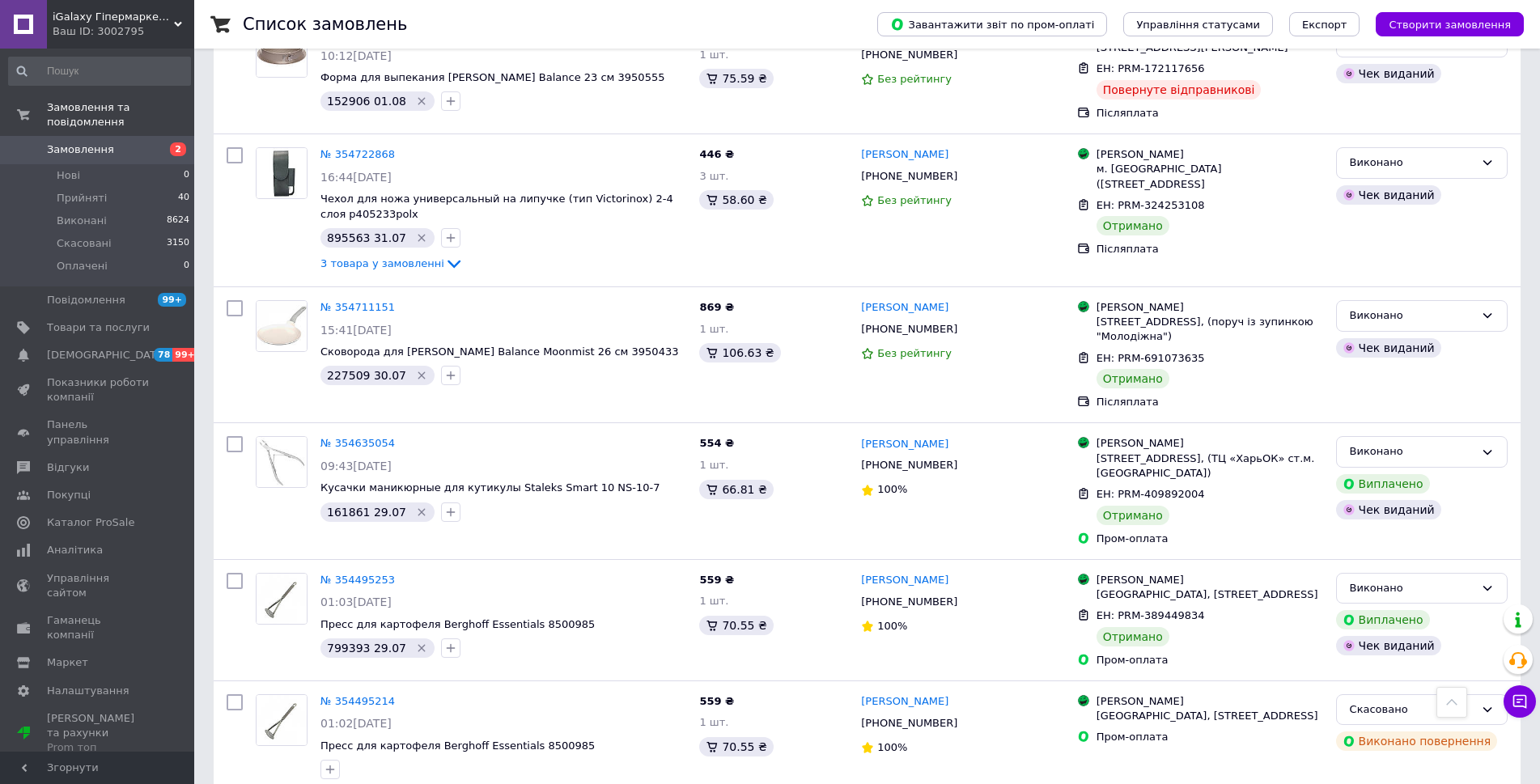
scroll to position [2588, 0]
